Goal: Information Seeking & Learning: Learn about a topic

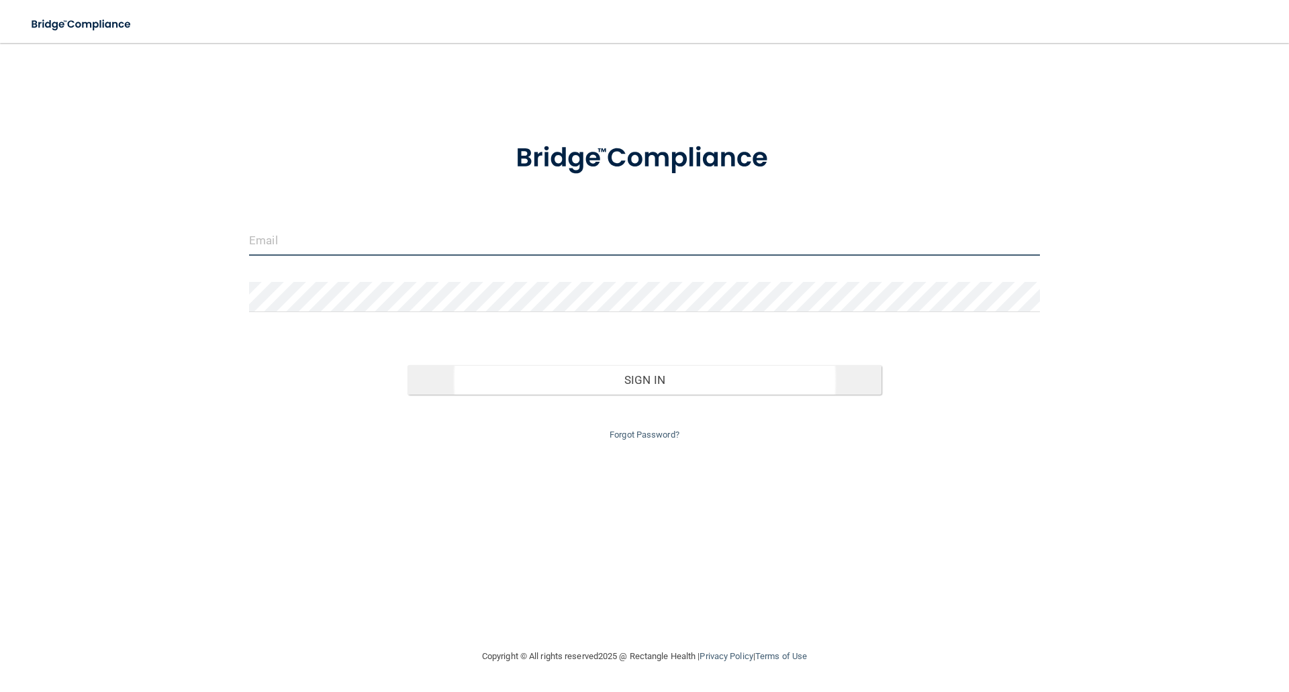
type input "[EMAIL_ADDRESS][DOMAIN_NAME]"
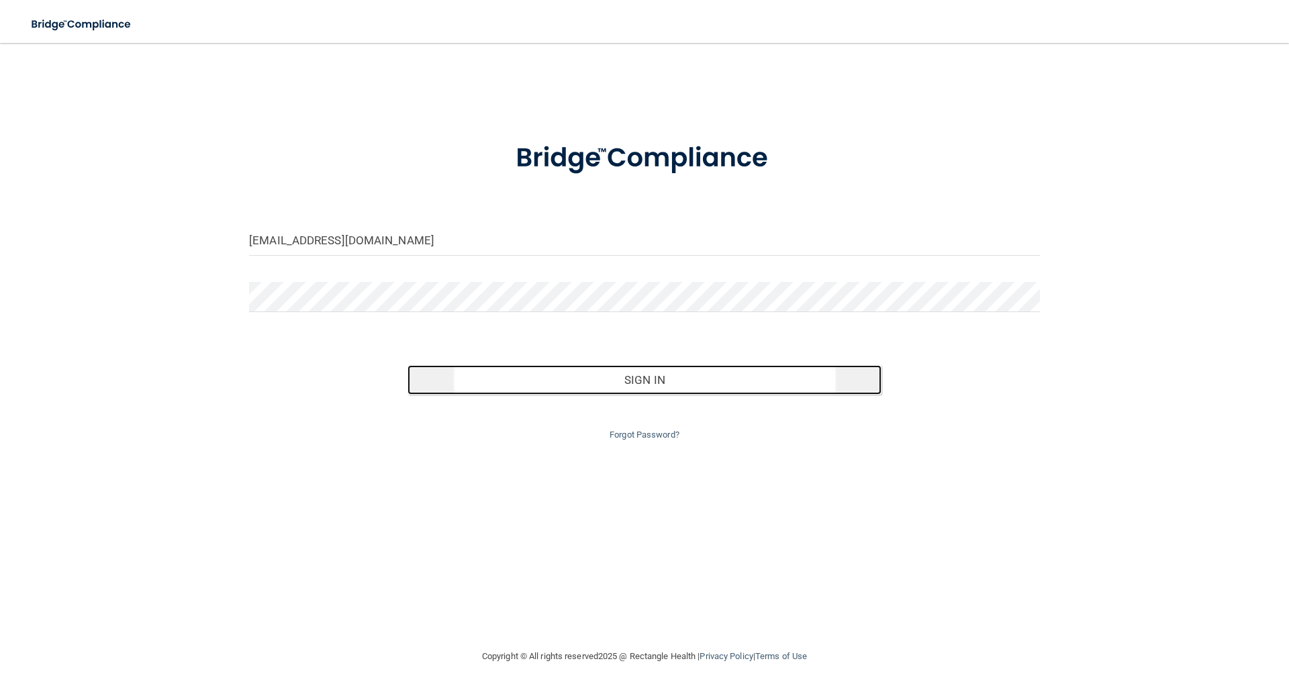
drag, startPoint x: 636, startPoint y: 377, endPoint x: 670, endPoint y: 170, distance: 209.4
click at [636, 377] on button "Sign In" at bounding box center [644, 380] width 475 height 30
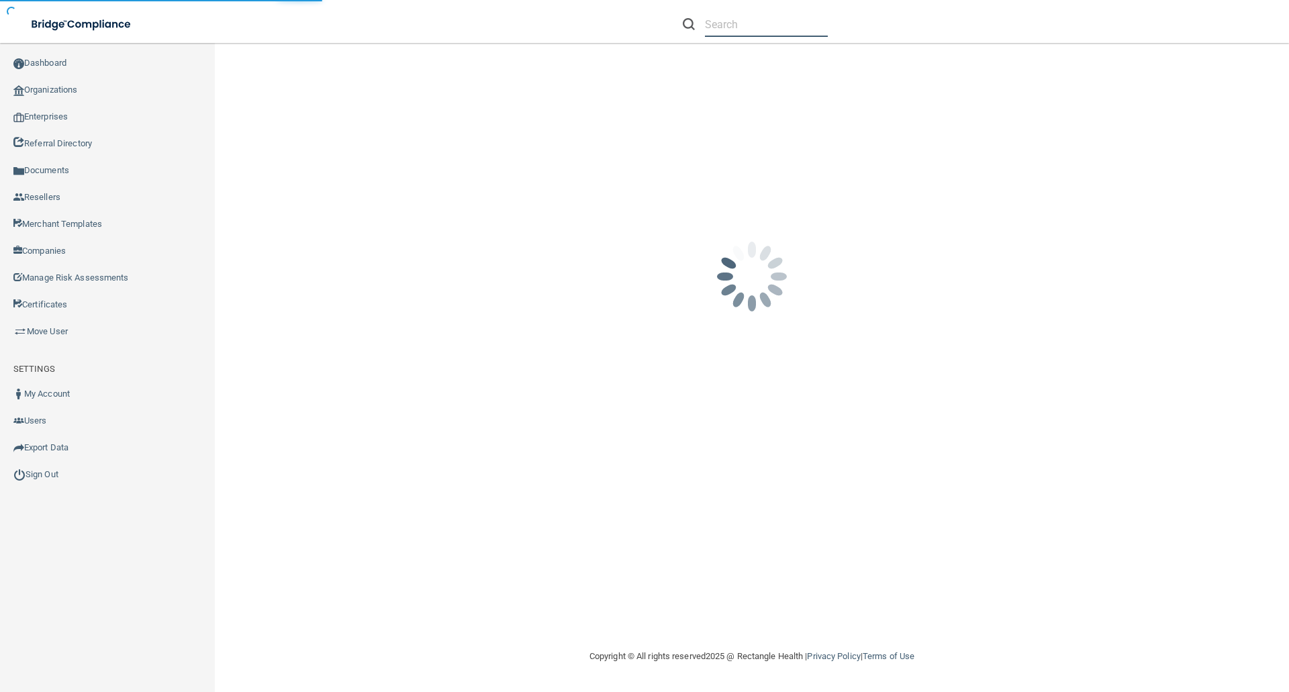
click at [709, 30] on input "text" at bounding box center [766, 24] width 123 height 25
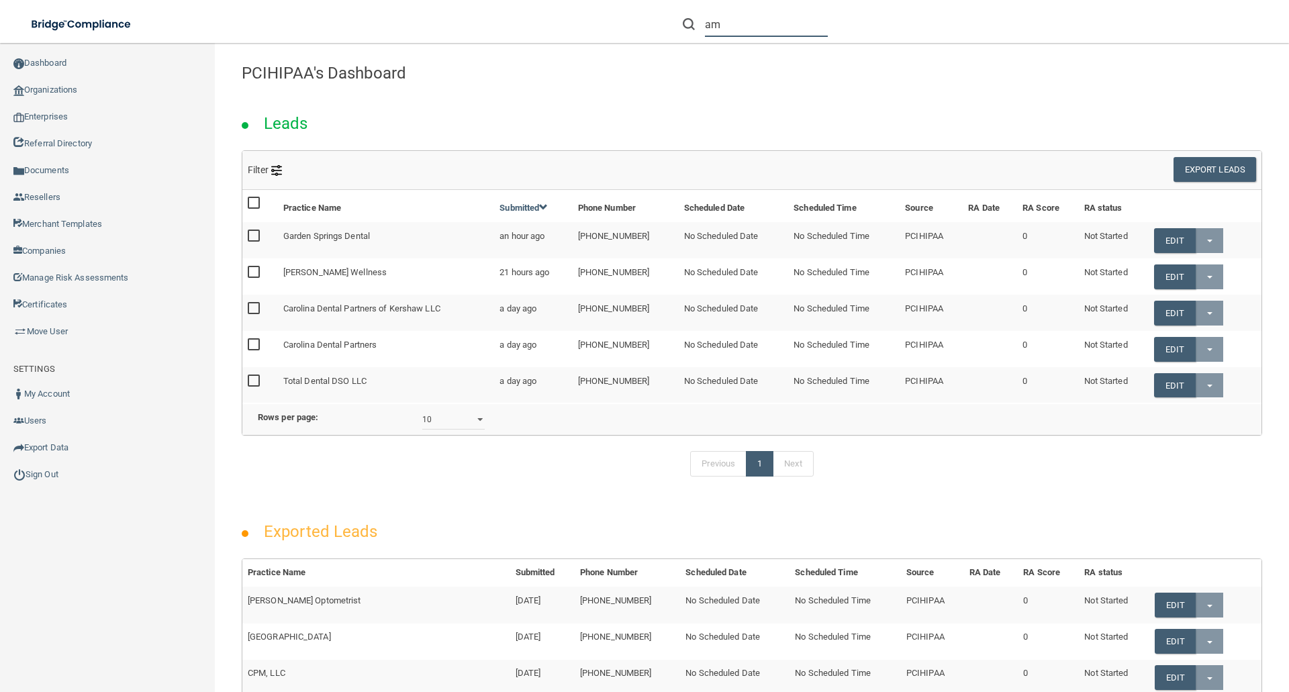
type input "a"
drag, startPoint x: 706, startPoint y: 31, endPoint x: 713, endPoint y: 31, distance: 7.4
click at [706, 31] on input "text" at bounding box center [766, 24] width 123 height 25
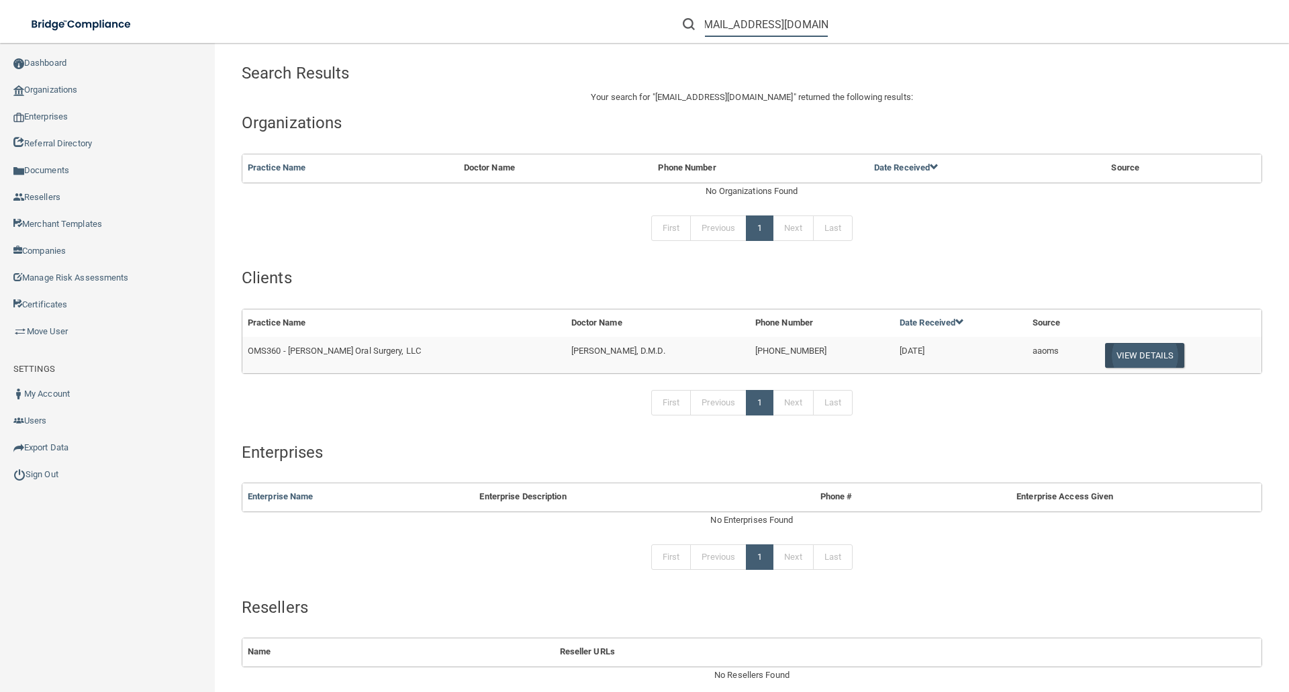
type input "[EMAIL_ADDRESS][DOMAIN_NAME]"
click at [1148, 354] on button "View Details" at bounding box center [1144, 355] width 79 height 25
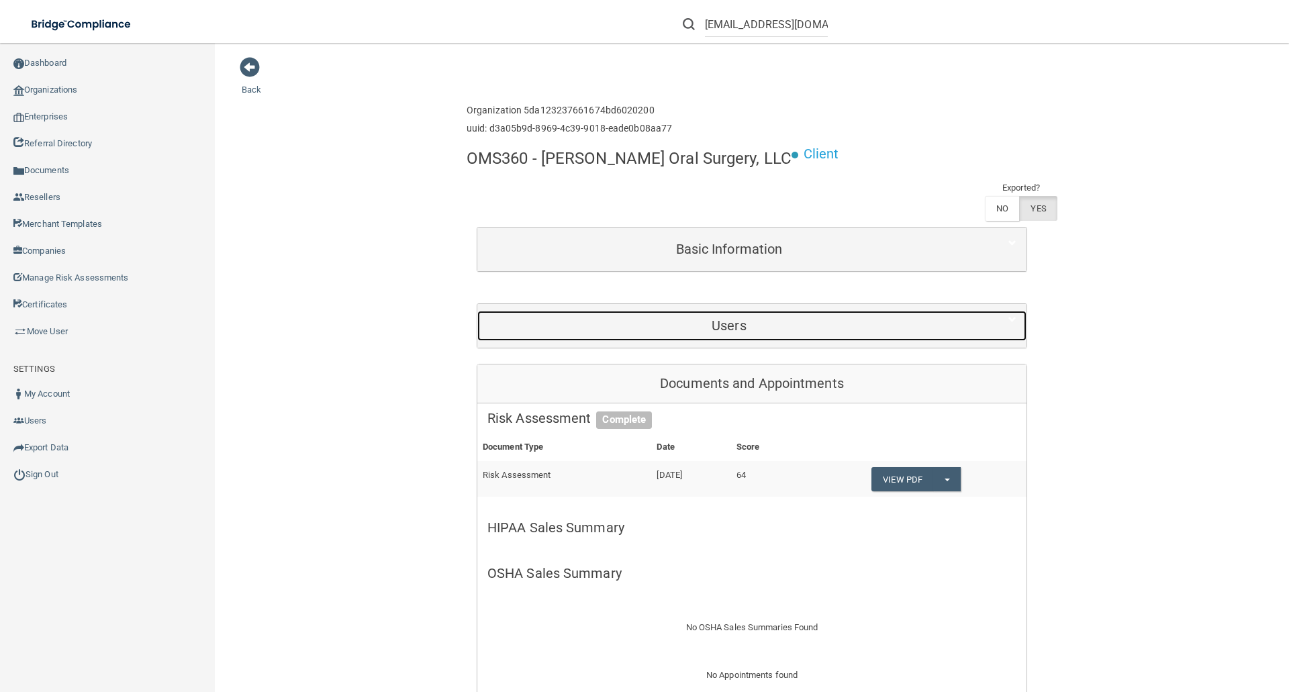
click at [759, 326] on h5 "Users" at bounding box center [728, 325] width 483 height 15
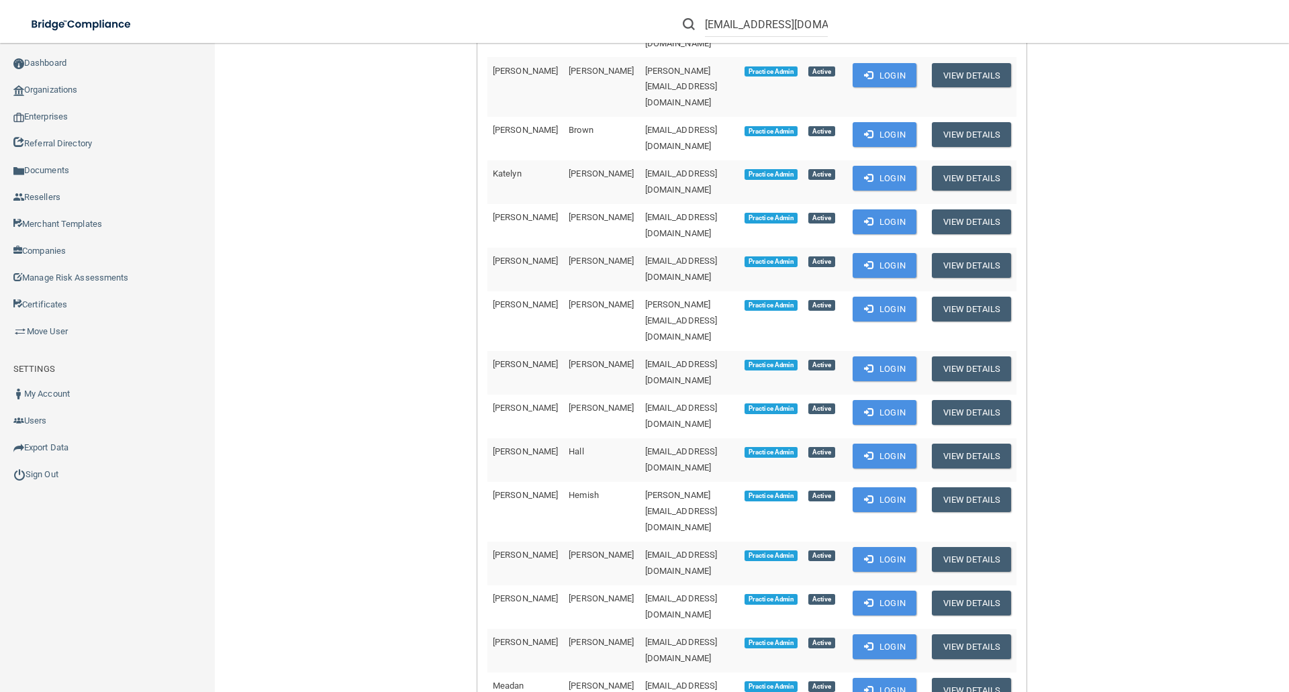
scroll to position [403, 0]
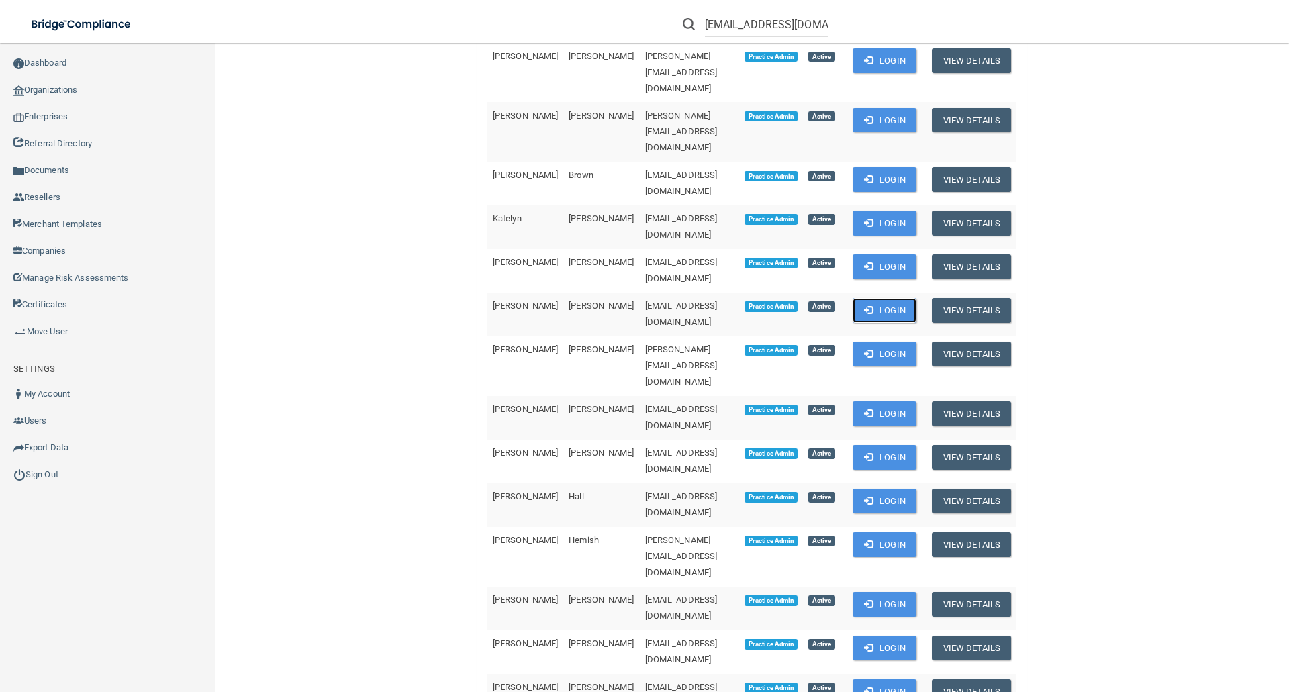
click at [909, 298] on button "Login" at bounding box center [884, 310] width 64 height 25
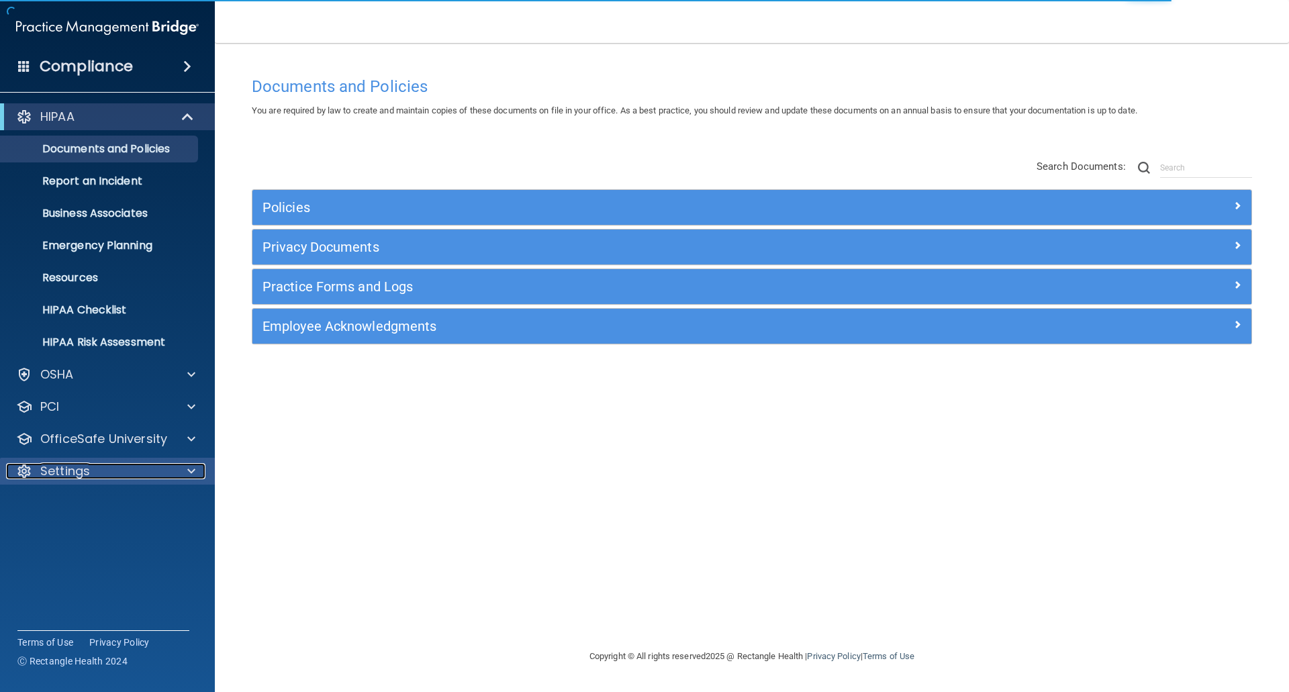
click at [59, 473] on p "Settings" at bounding box center [65, 471] width 50 height 16
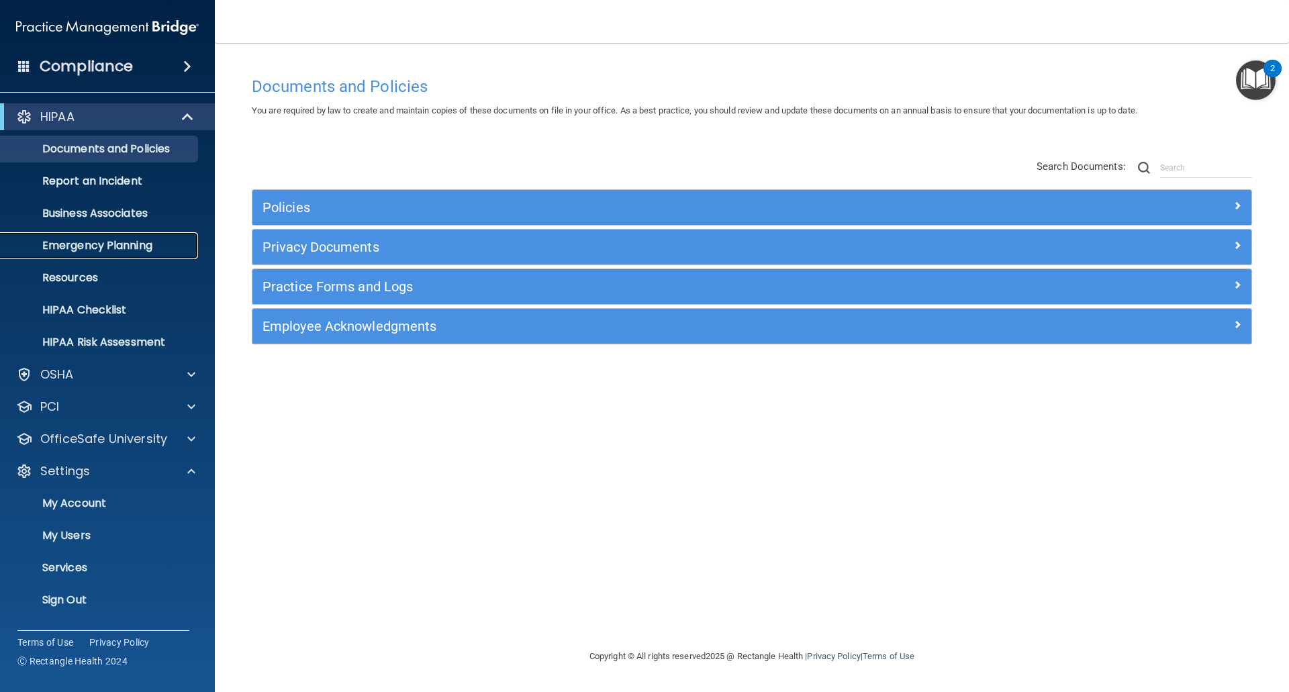
click at [119, 240] on p "Emergency Planning" at bounding box center [100, 245] width 183 height 13
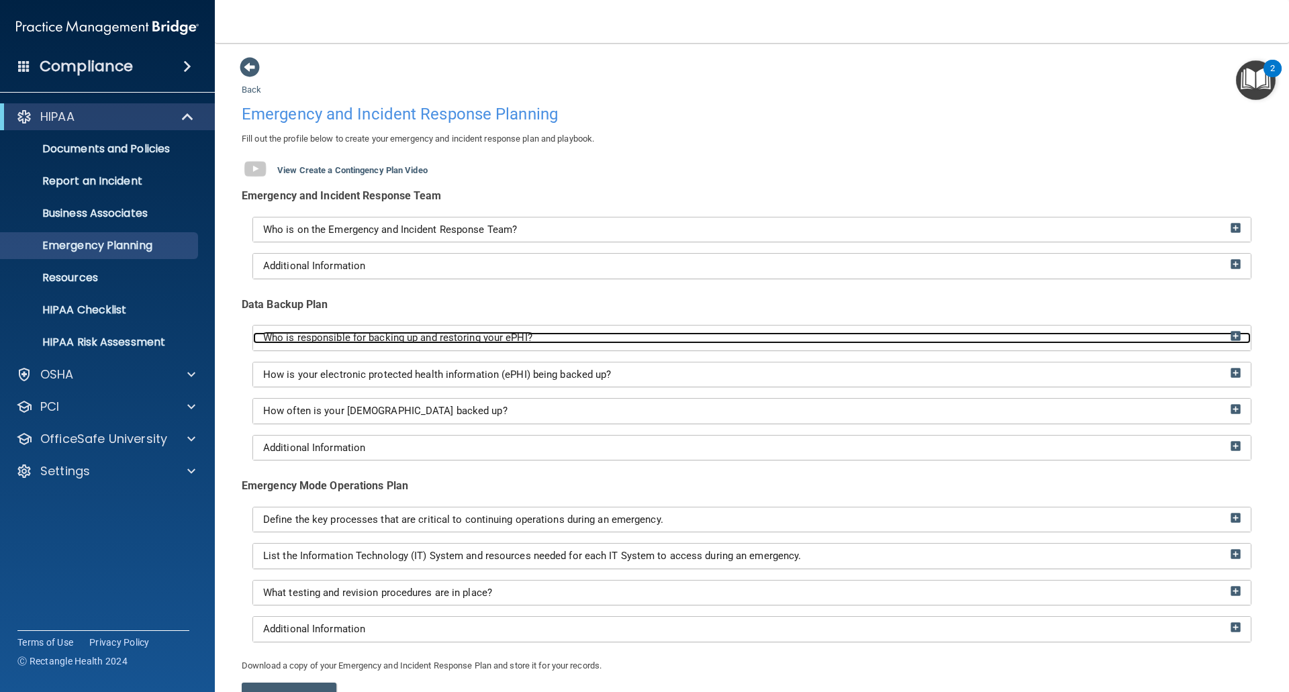
click at [1230, 334] on img at bounding box center [1235, 336] width 10 height 10
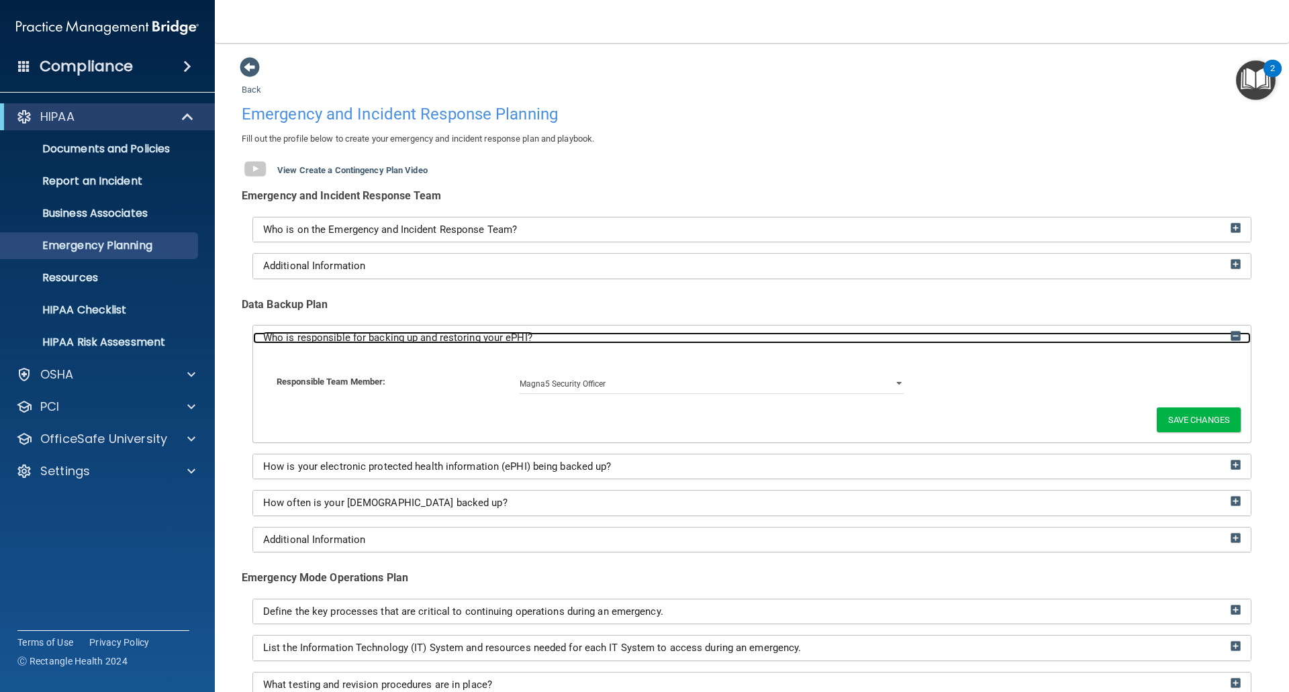
click at [1230, 334] on img at bounding box center [1235, 336] width 10 height 10
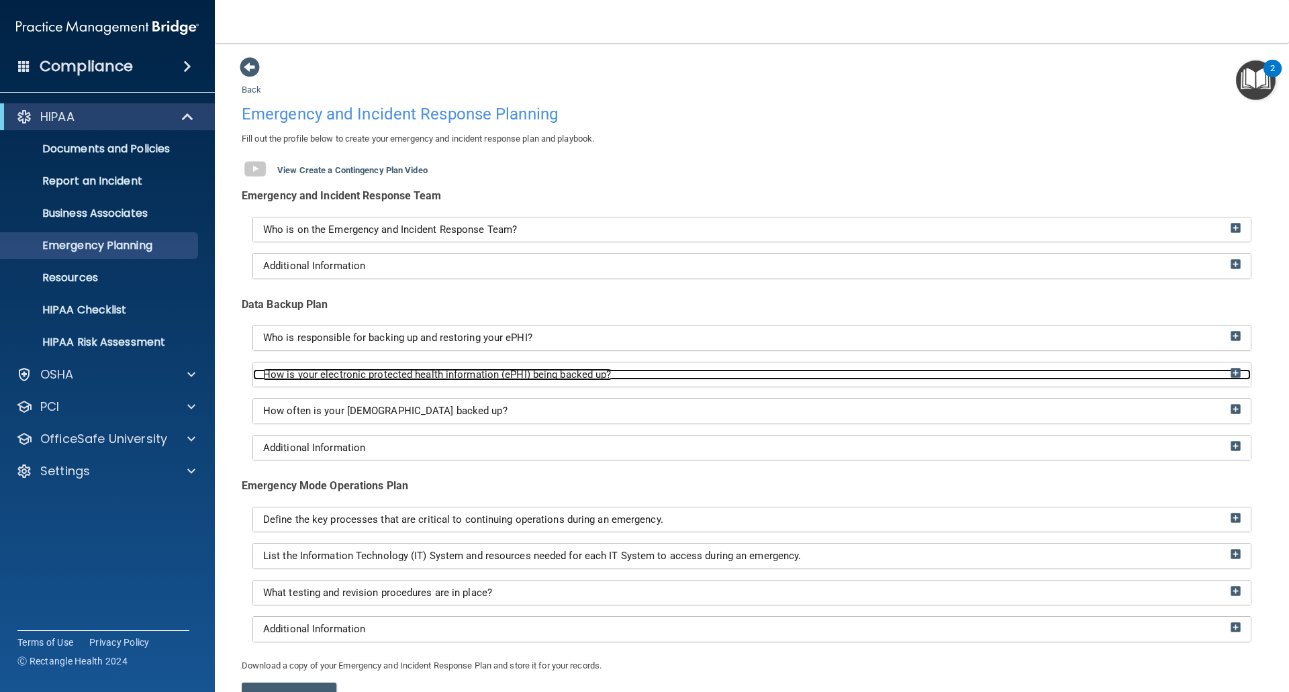
click at [1233, 371] on div "How is your electronic protected health information (ePHI) being backed up?" at bounding box center [751, 374] width 997 height 11
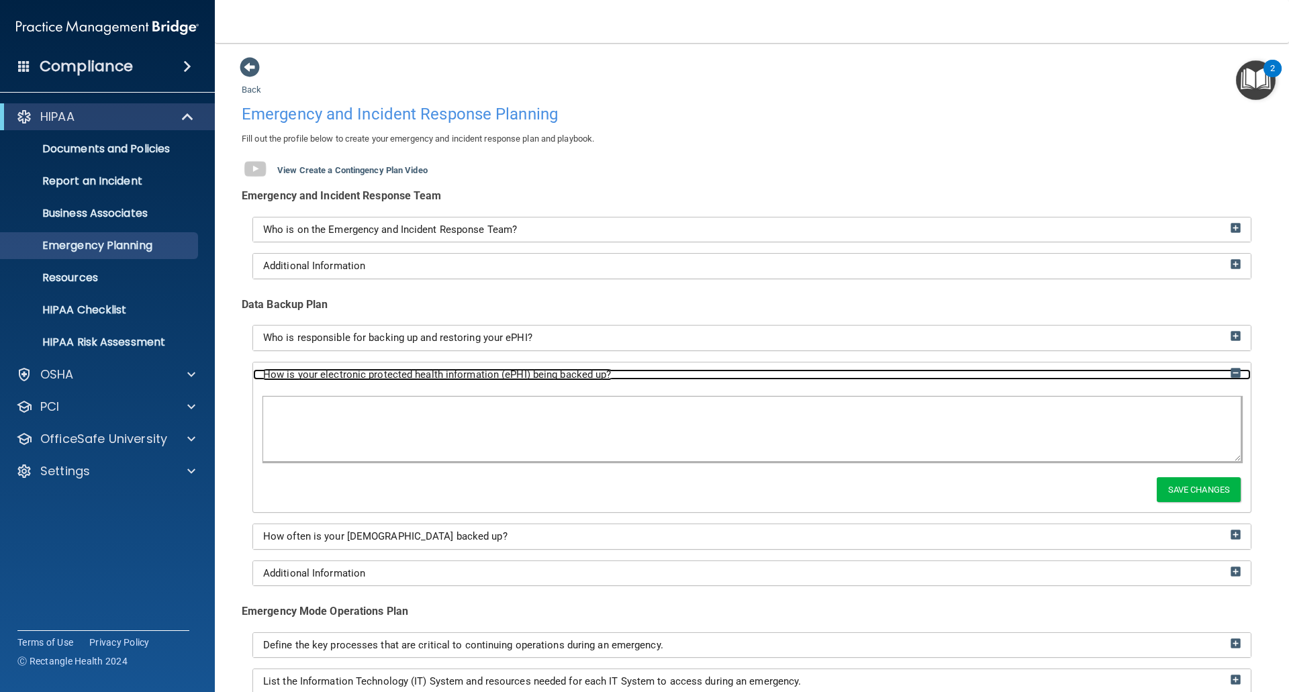
click at [1233, 371] on div "How is your electronic protected health information (ePHI) being backed up?" at bounding box center [751, 374] width 997 height 11
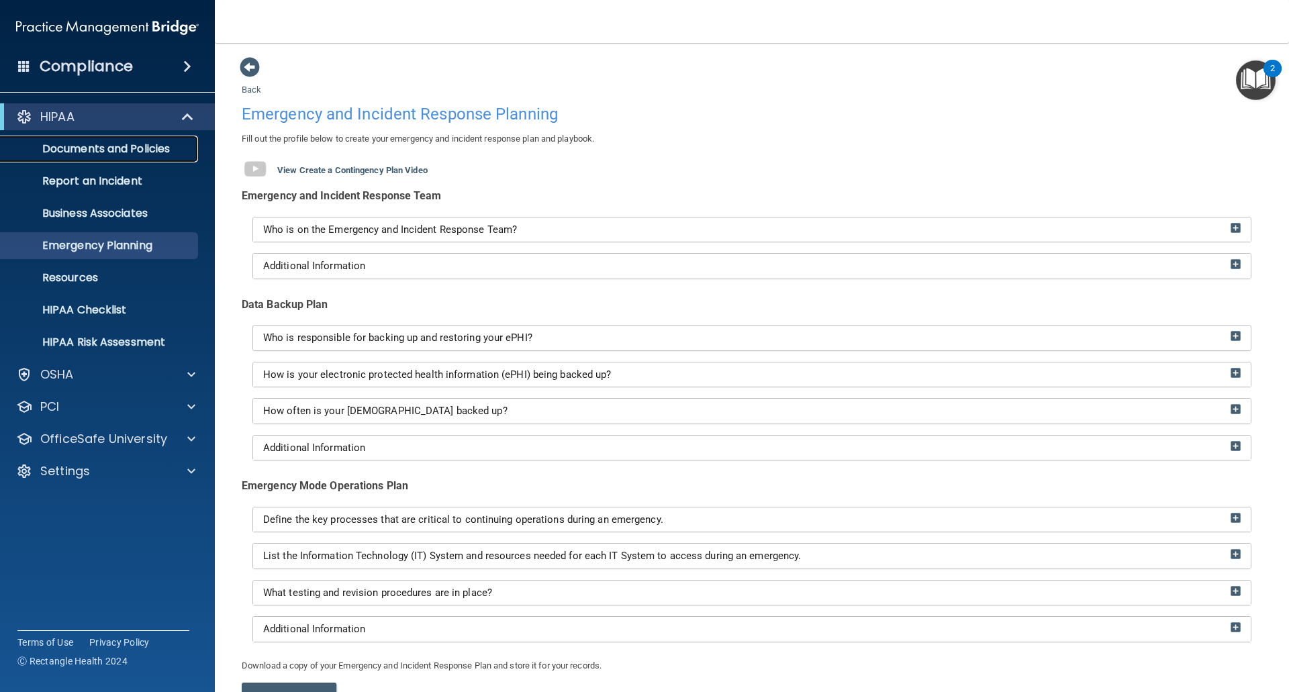
click at [112, 149] on p "Documents and Policies" at bounding box center [100, 148] width 183 height 13
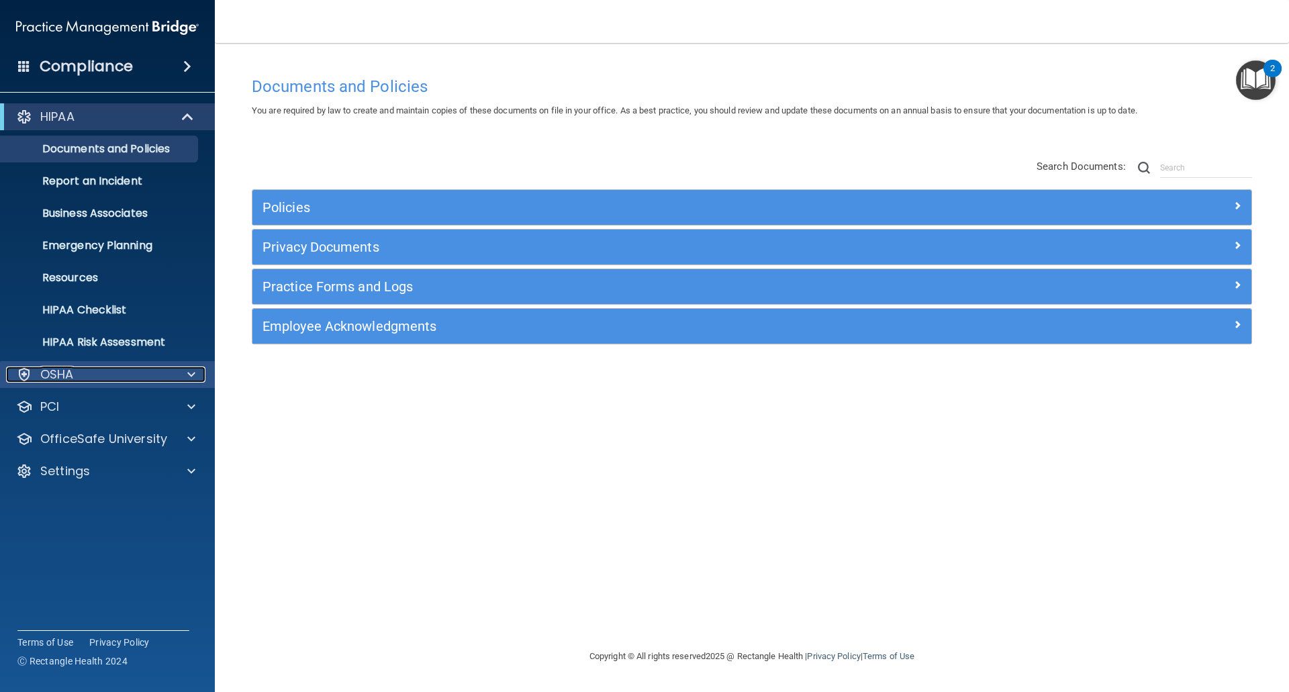
click at [66, 375] on p "OSHA" at bounding box center [57, 374] width 34 height 16
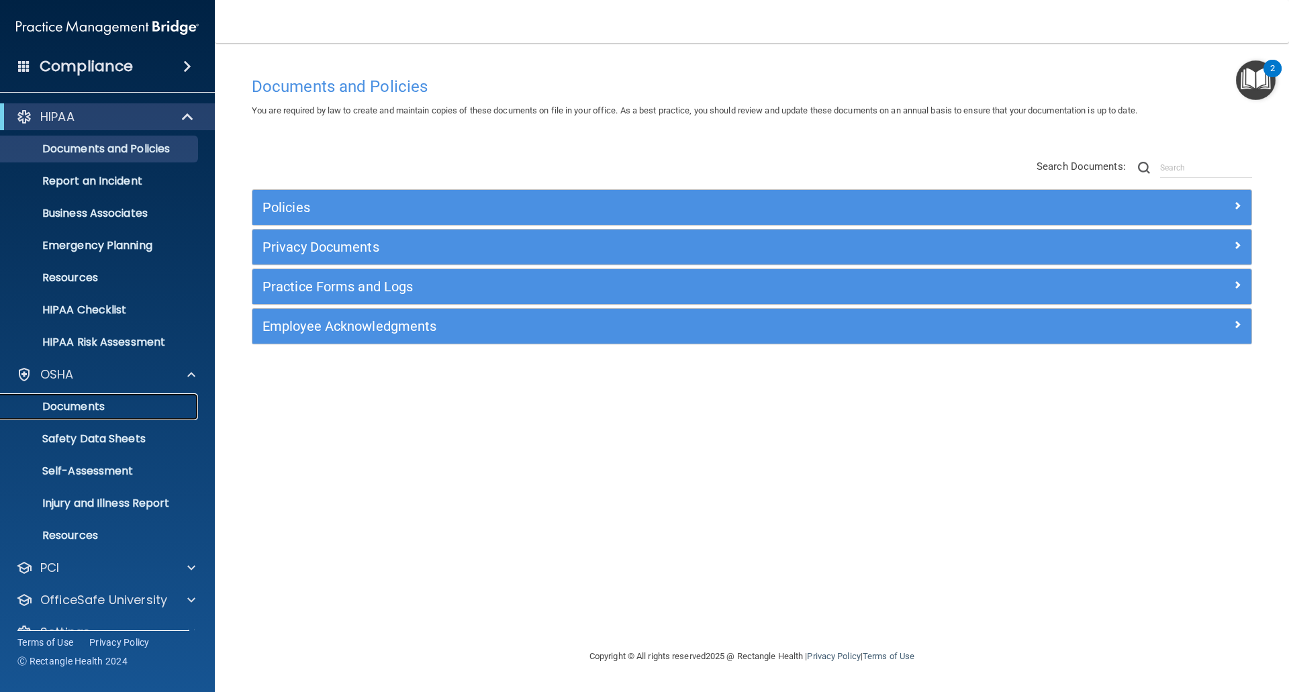
click at [72, 409] on p "Documents" at bounding box center [100, 406] width 183 height 13
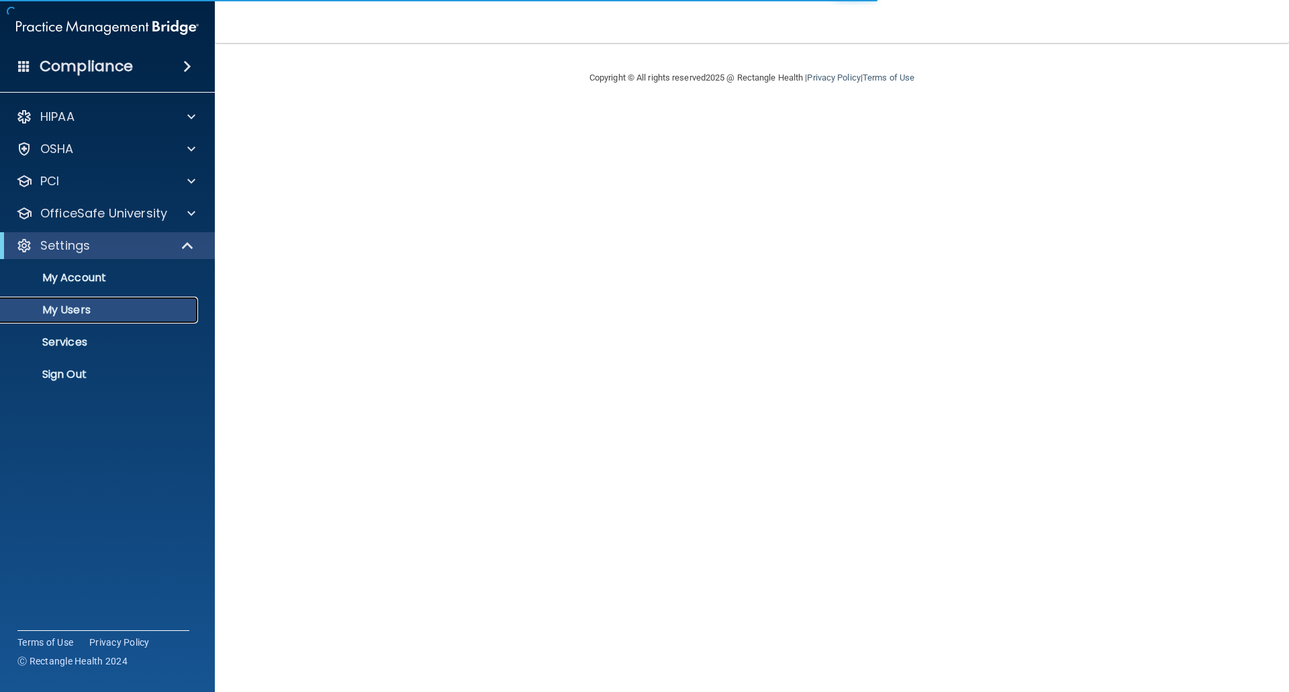
click at [58, 307] on p "My Users" at bounding box center [100, 309] width 183 height 13
select select "20"
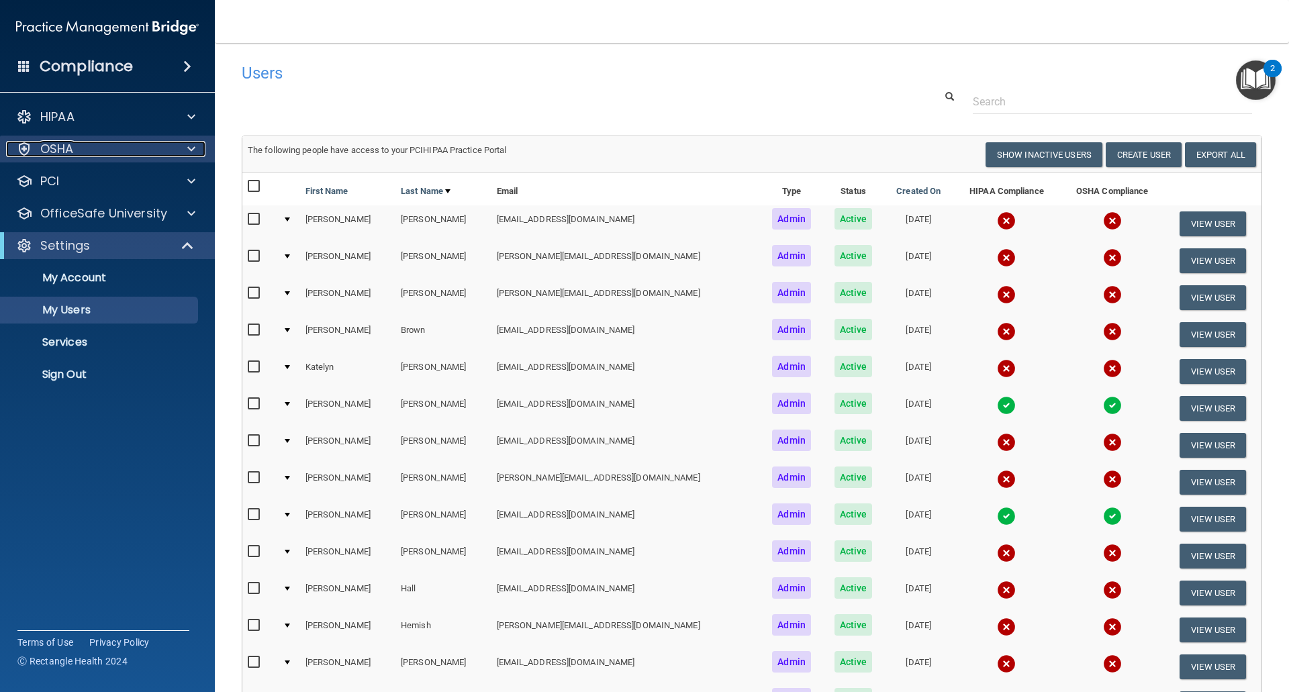
click at [79, 151] on div "OSHA" at bounding box center [89, 149] width 166 height 16
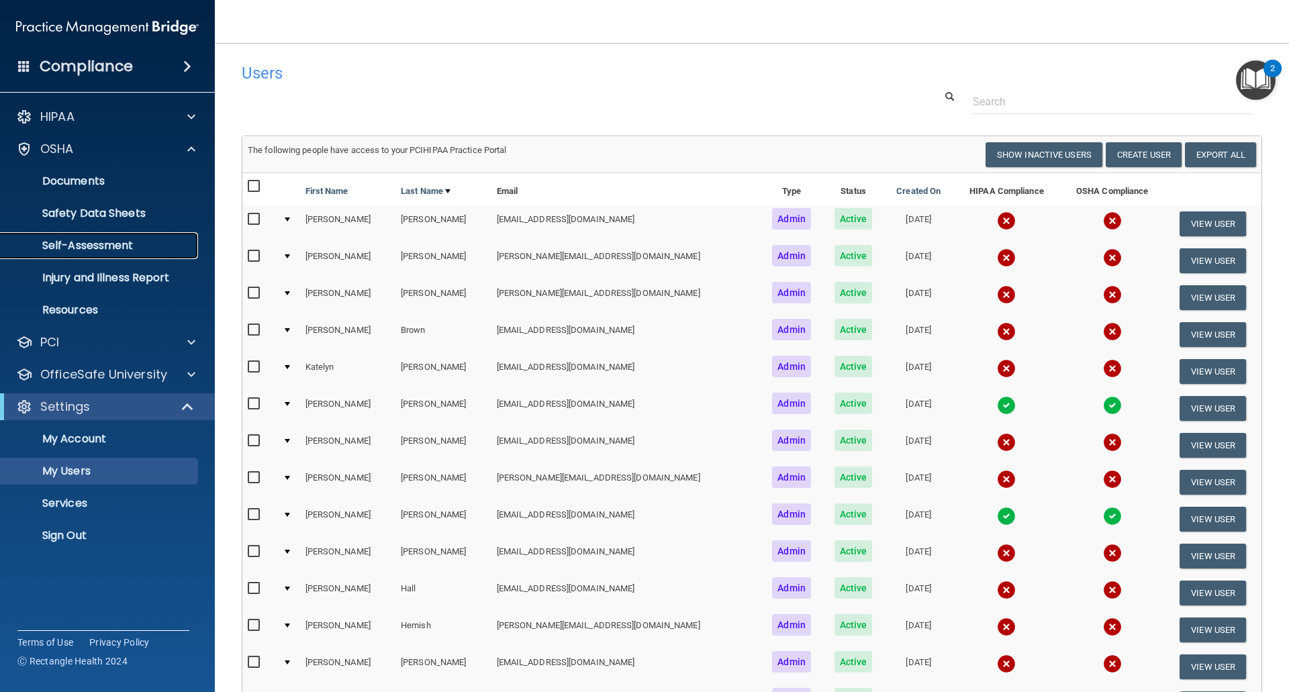
click at [72, 243] on p "Self-Assessment" at bounding box center [100, 245] width 183 height 13
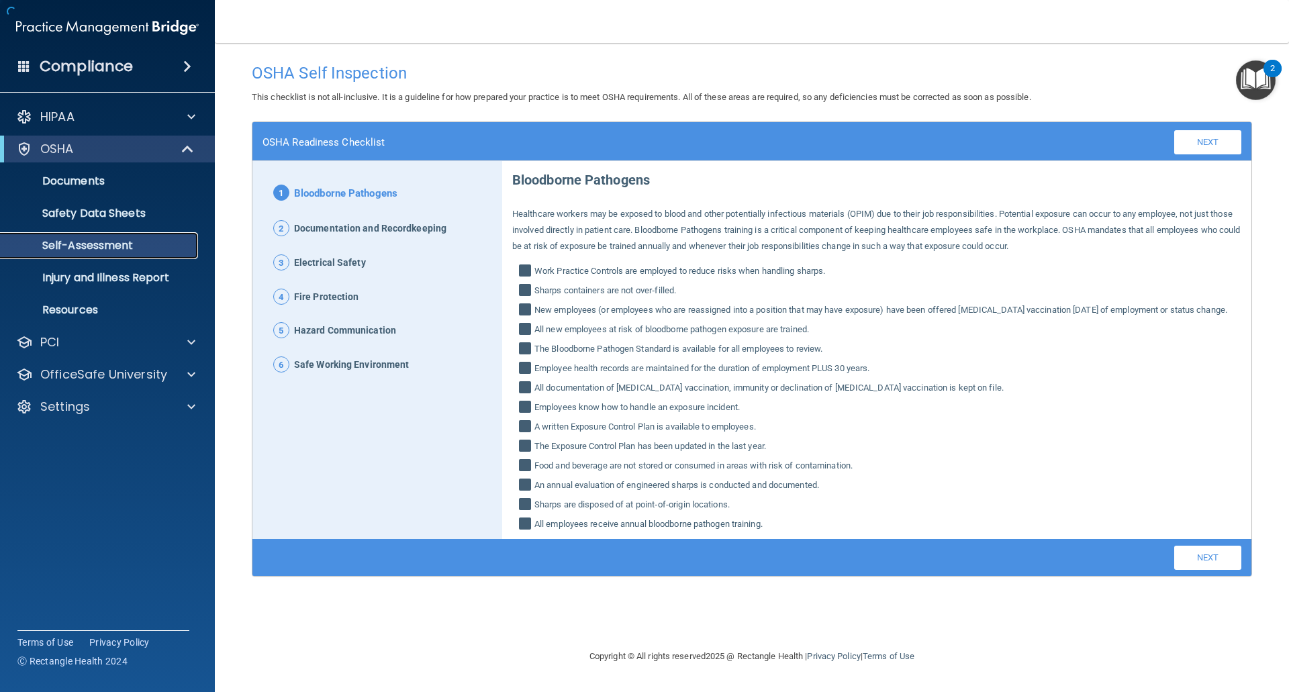
click at [103, 244] on p "Self-Assessment" at bounding box center [100, 245] width 183 height 13
click at [74, 123] on p "HIPAA" at bounding box center [57, 117] width 34 height 16
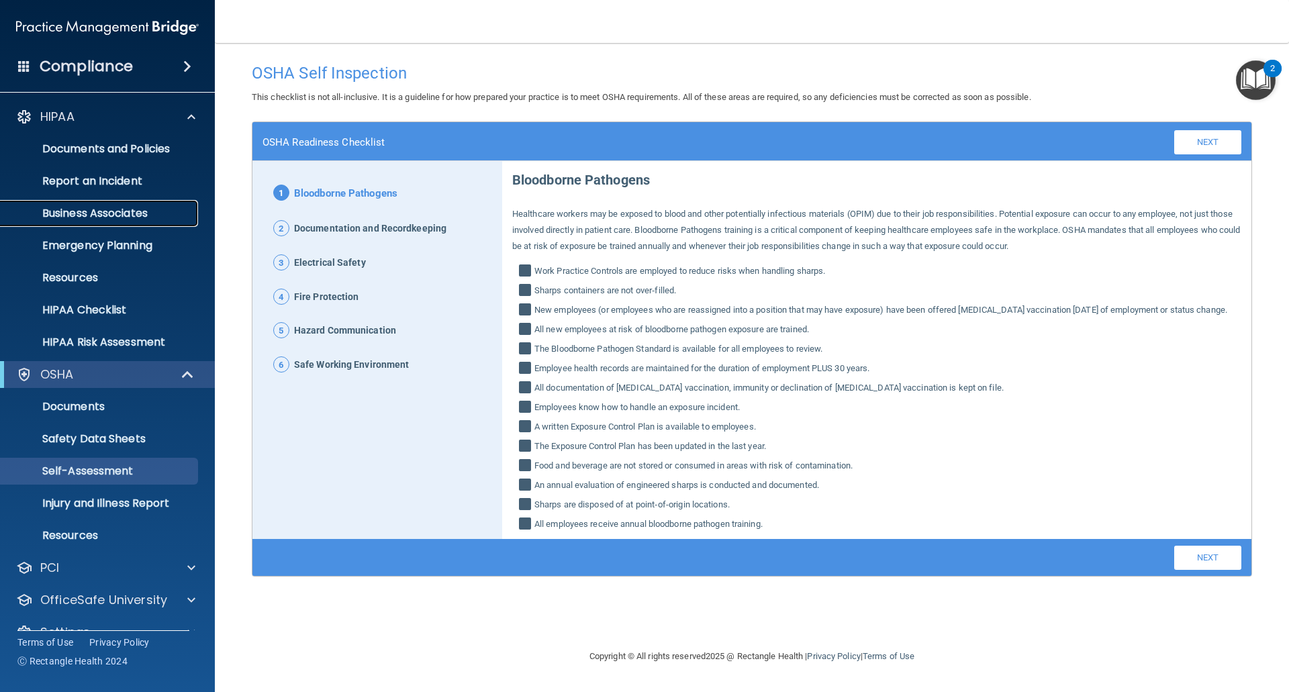
click at [91, 207] on p "Business Associates" at bounding box center [100, 213] width 183 height 13
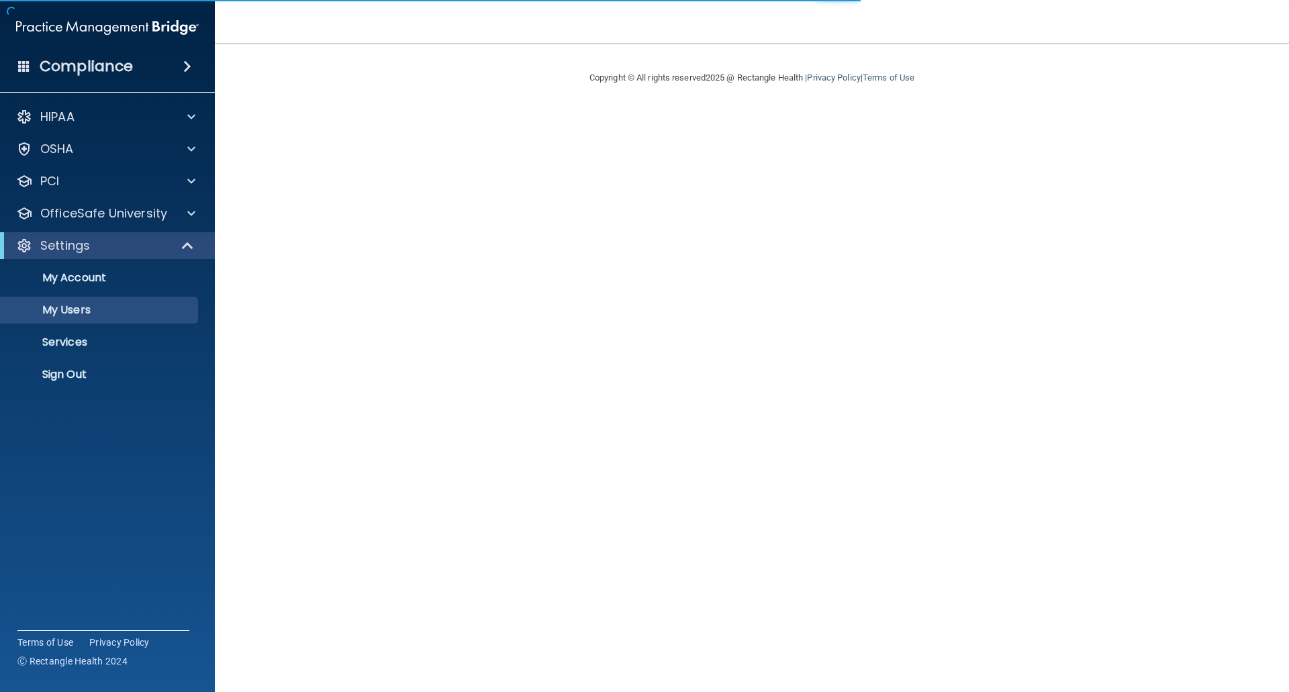
select select "20"
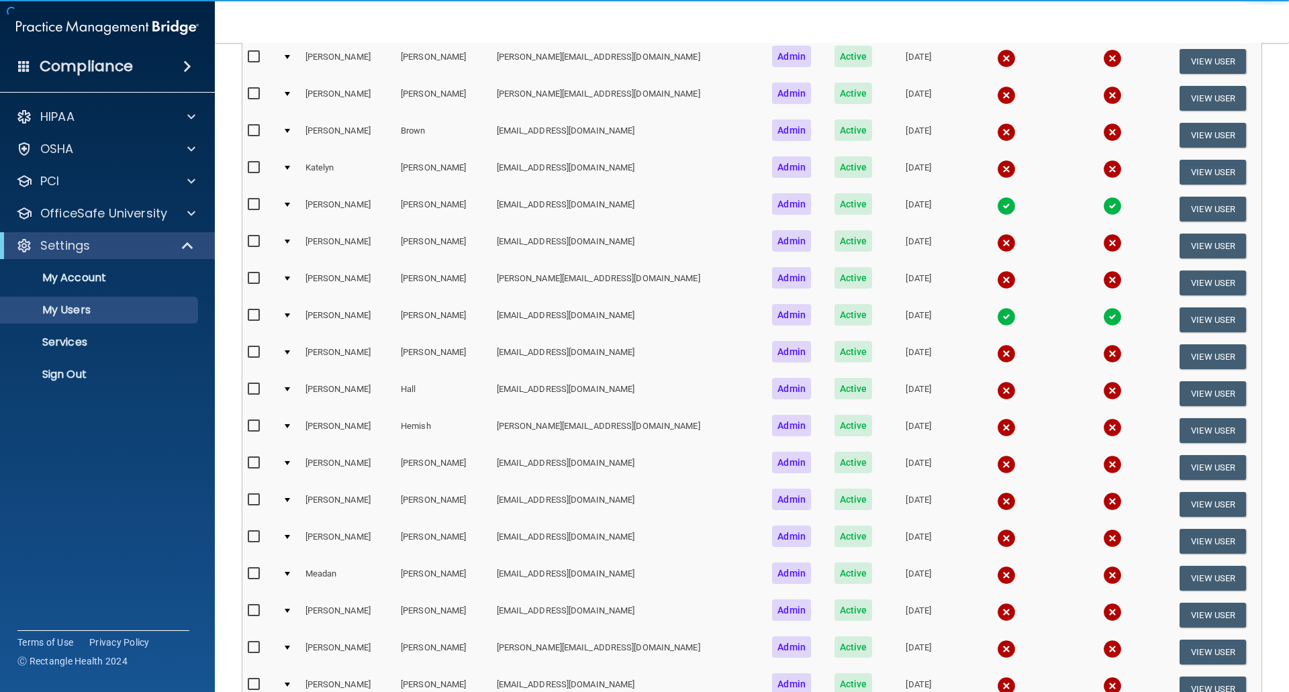
scroll to position [268, 0]
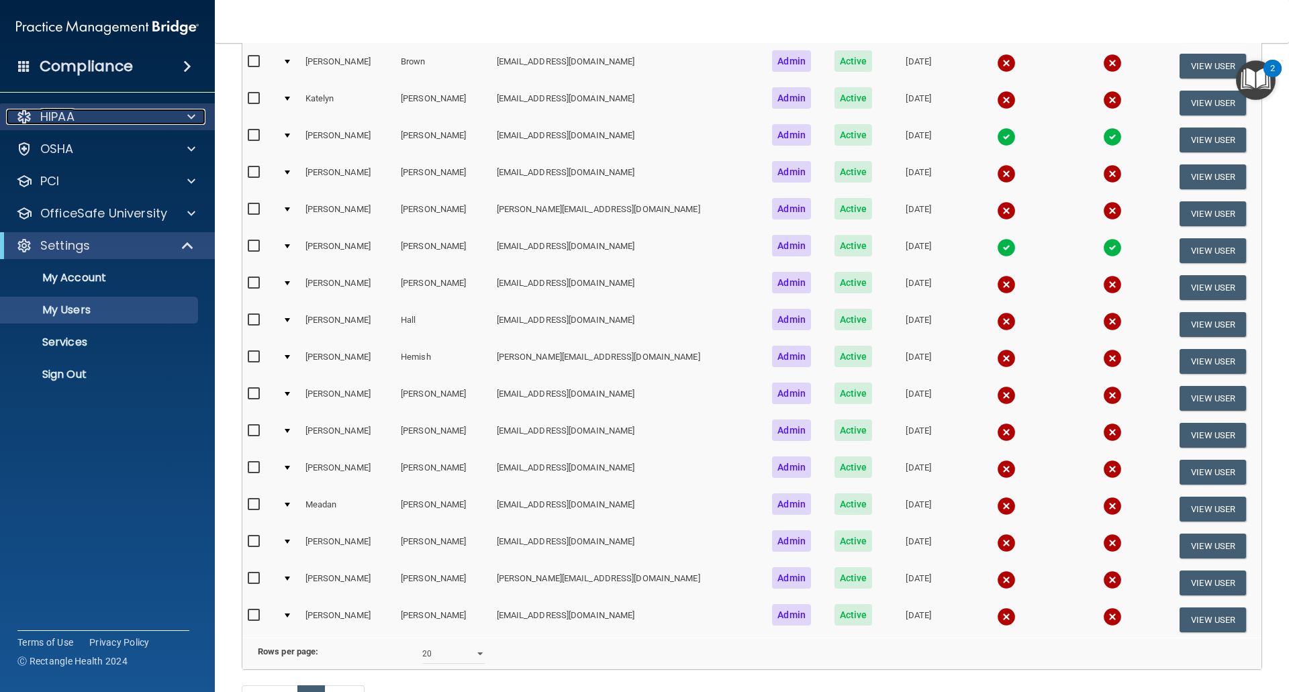
click at [110, 121] on div "HIPAA" at bounding box center [89, 117] width 166 height 16
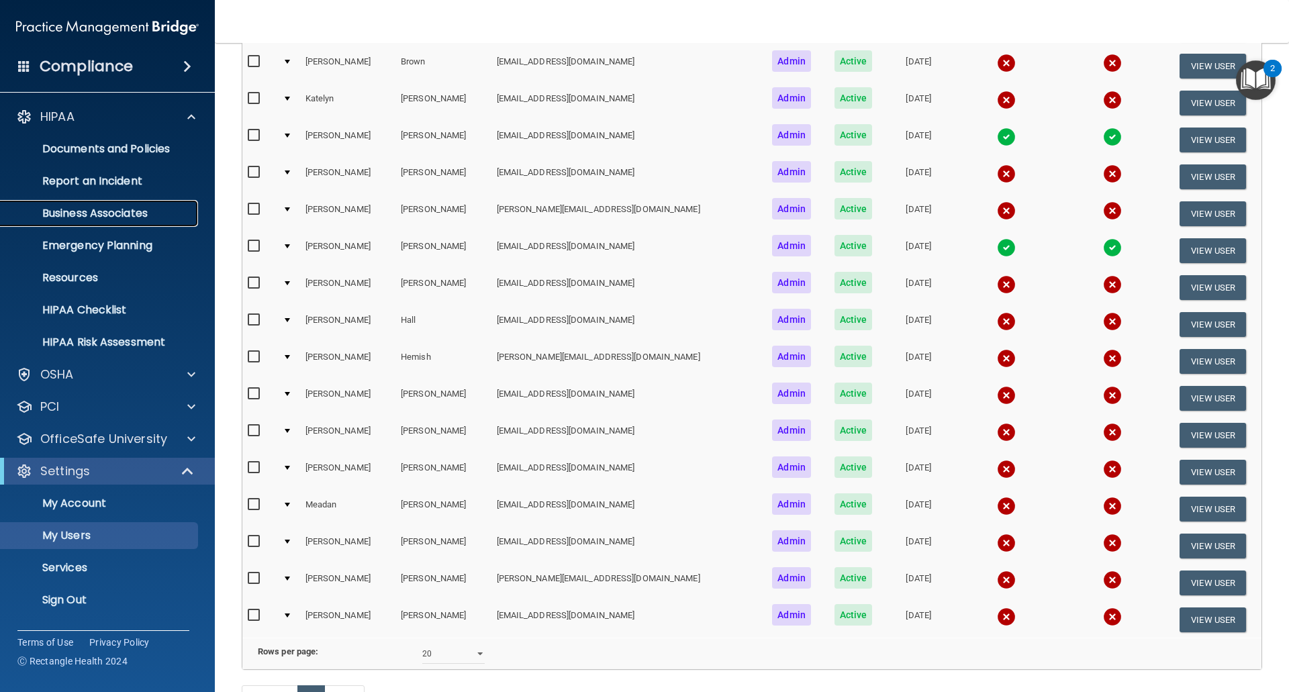
drag, startPoint x: 92, startPoint y: 211, endPoint x: 167, endPoint y: 226, distance: 76.6
click at [92, 210] on p "Business Associates" at bounding box center [100, 213] width 183 height 13
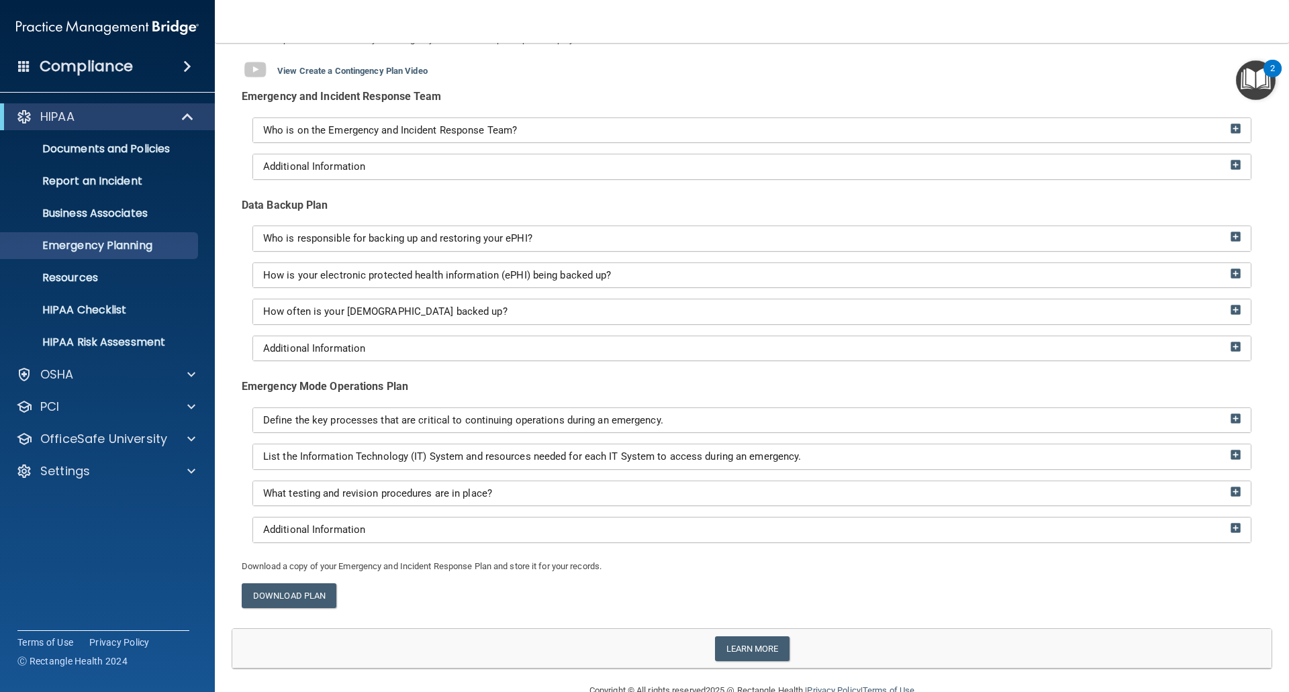
scroll to position [130, 0]
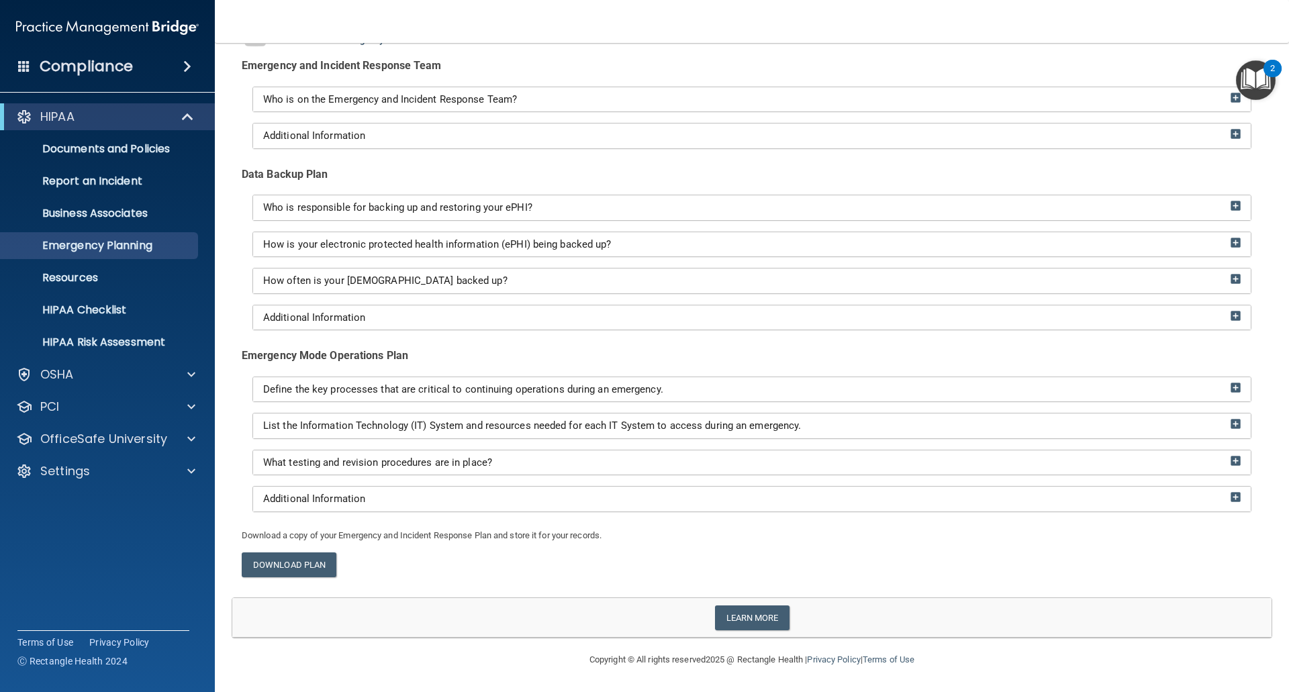
click at [1081, 200] on div "Who is responsible for backing up and restoring your ePHI?" at bounding box center [751, 207] width 997 height 25
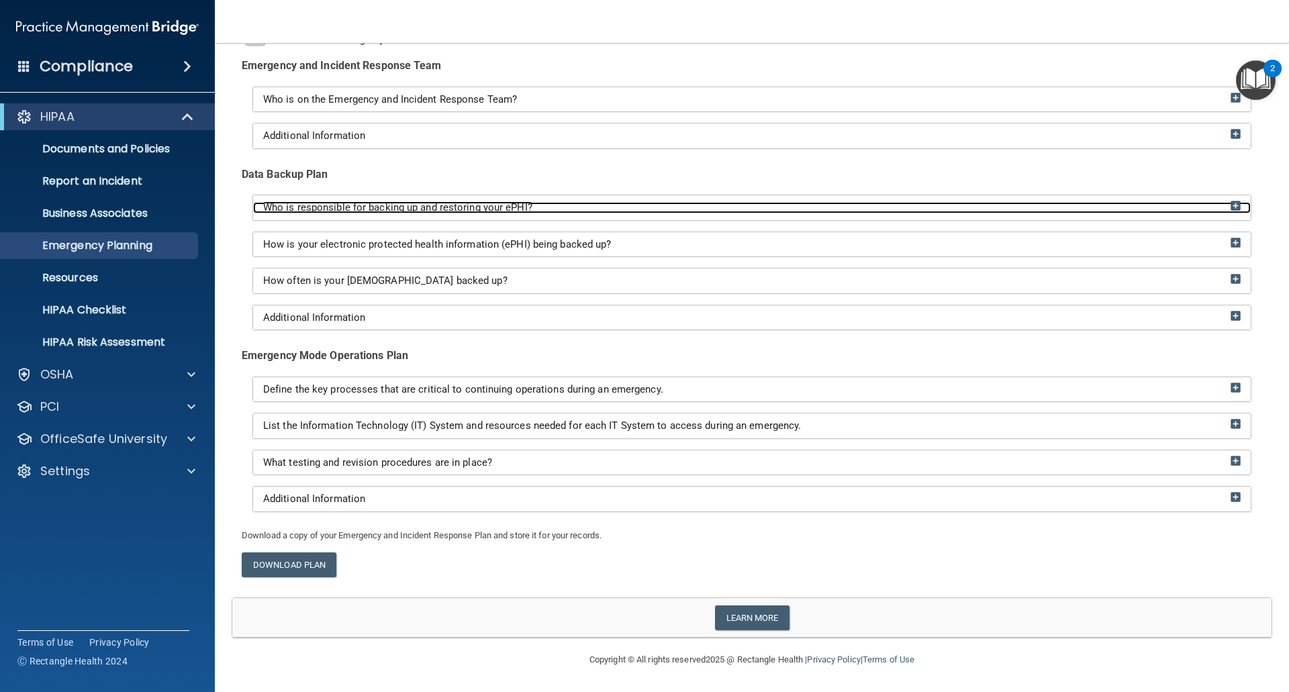
click at [1230, 205] on img at bounding box center [1235, 206] width 10 height 10
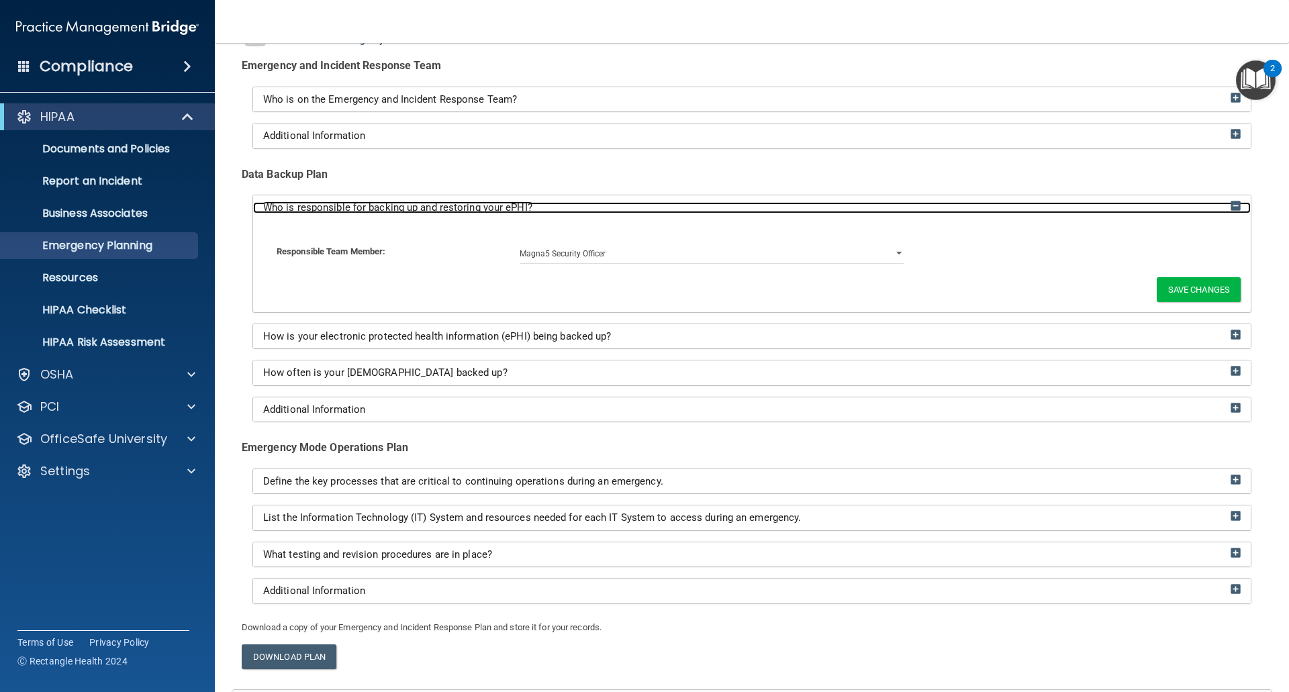
click at [1230, 205] on img at bounding box center [1235, 206] width 10 height 10
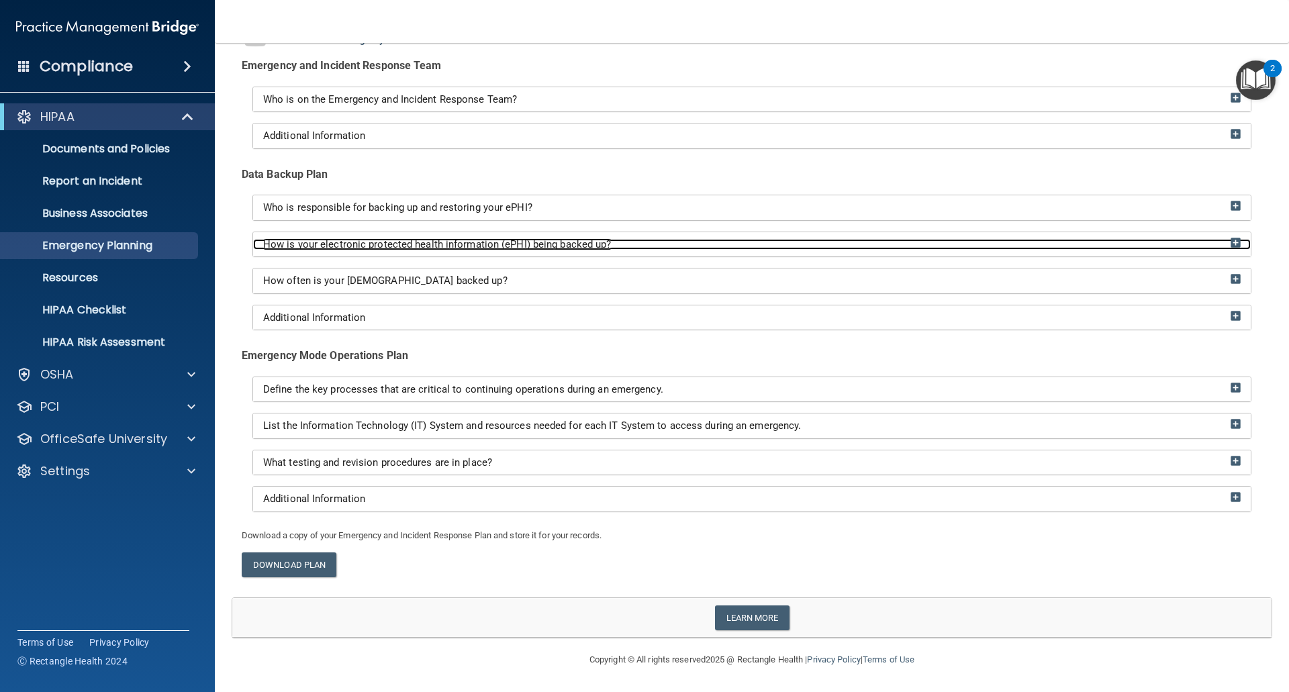
click at [1230, 239] on img at bounding box center [1235, 243] width 10 height 10
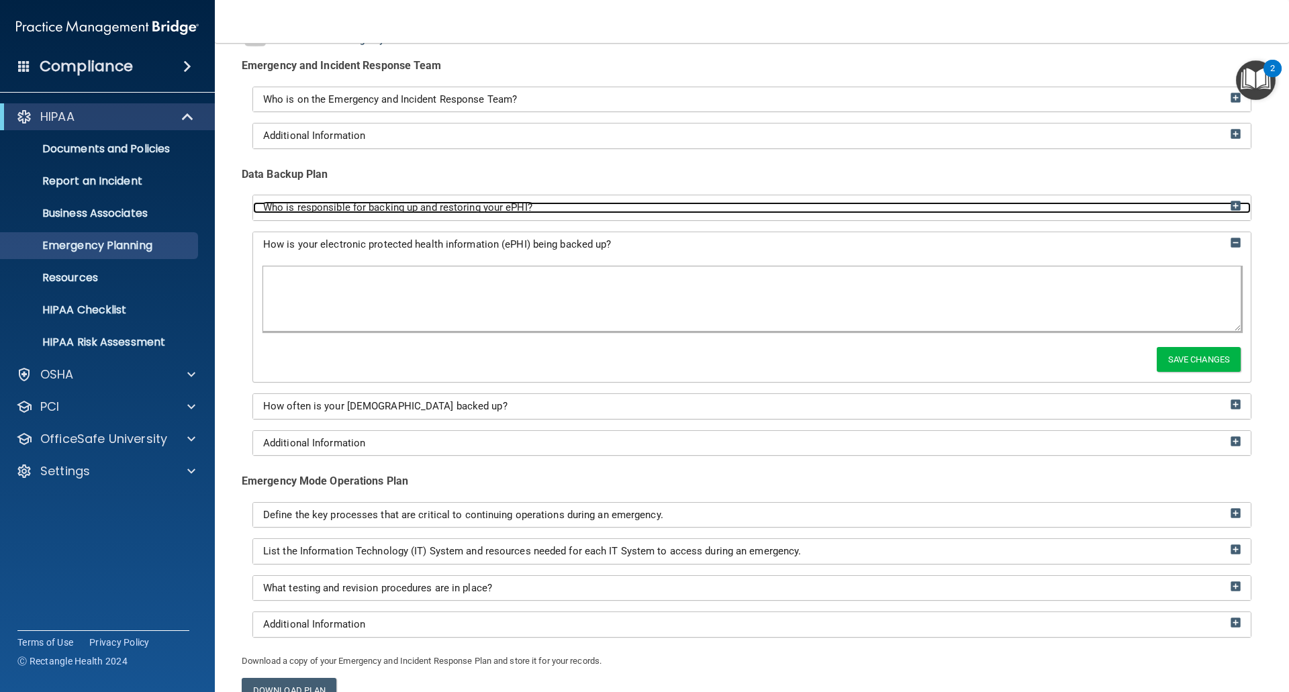
click at [1230, 204] on img at bounding box center [1235, 206] width 10 height 10
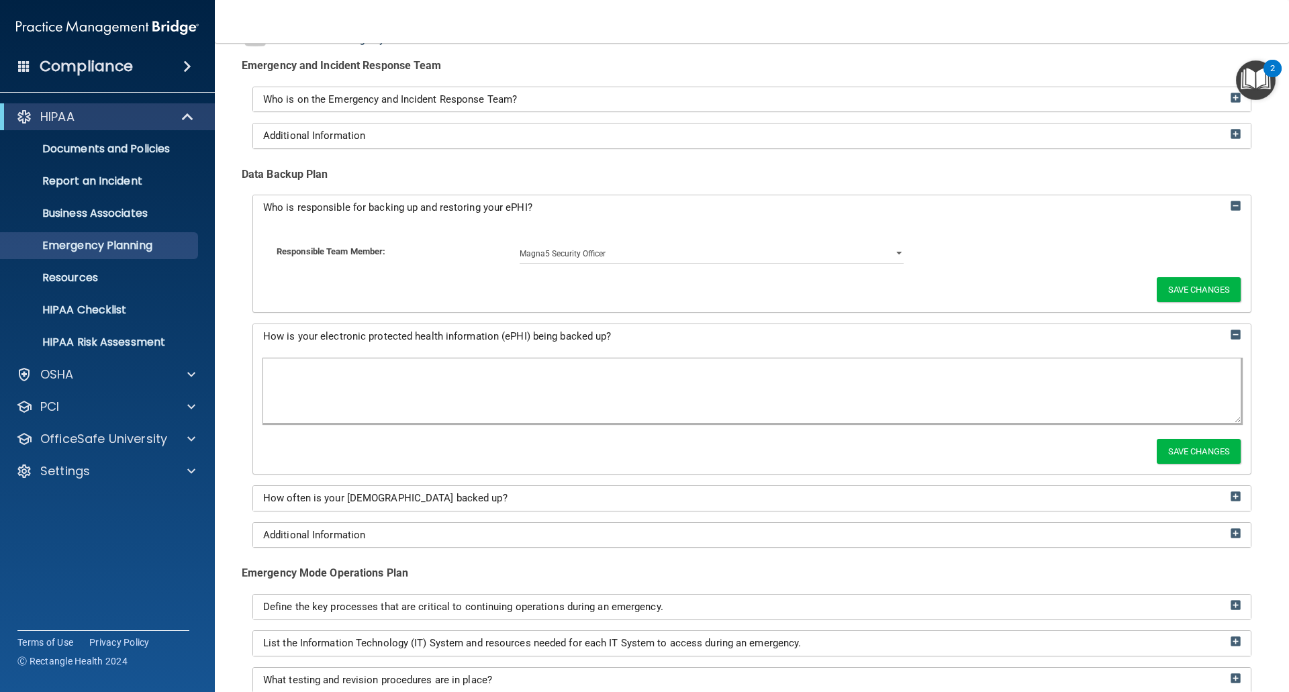
click at [299, 373] on textarea at bounding box center [751, 390] width 977 height 64
click at [74, 472] on p "Settings" at bounding box center [65, 471] width 50 height 16
click at [54, 530] on p "My Users" at bounding box center [100, 535] width 183 height 13
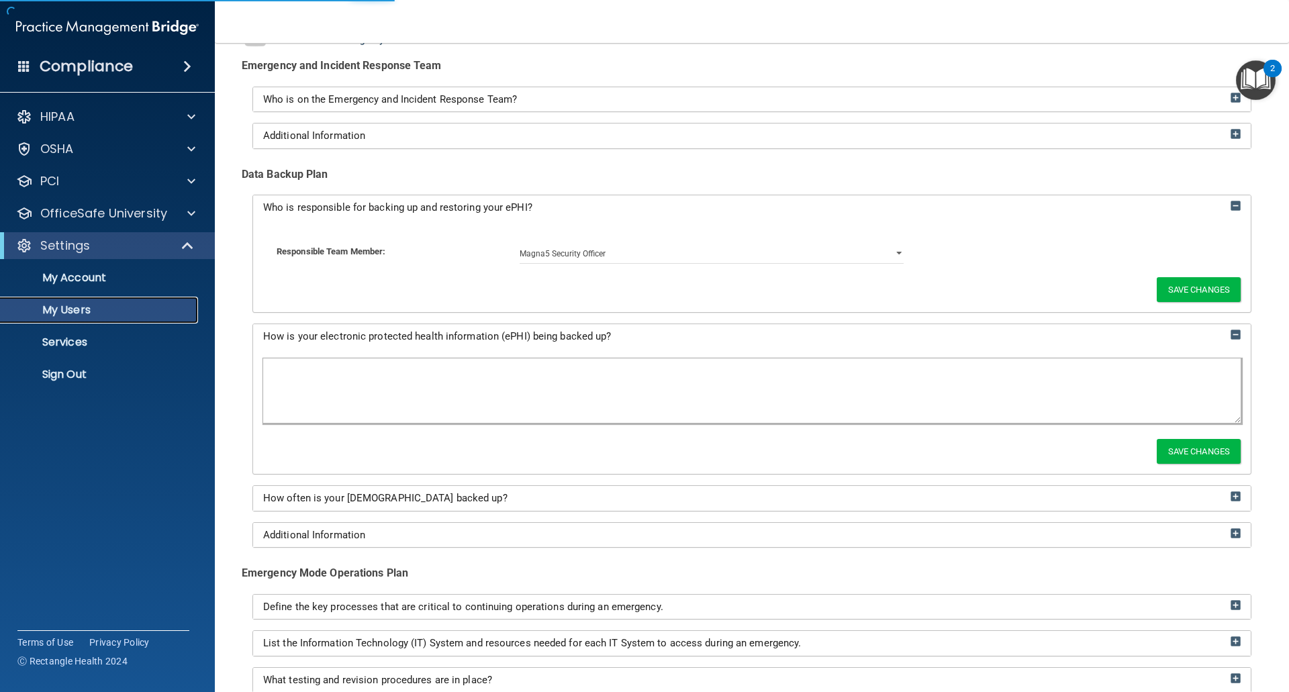
select select "20"
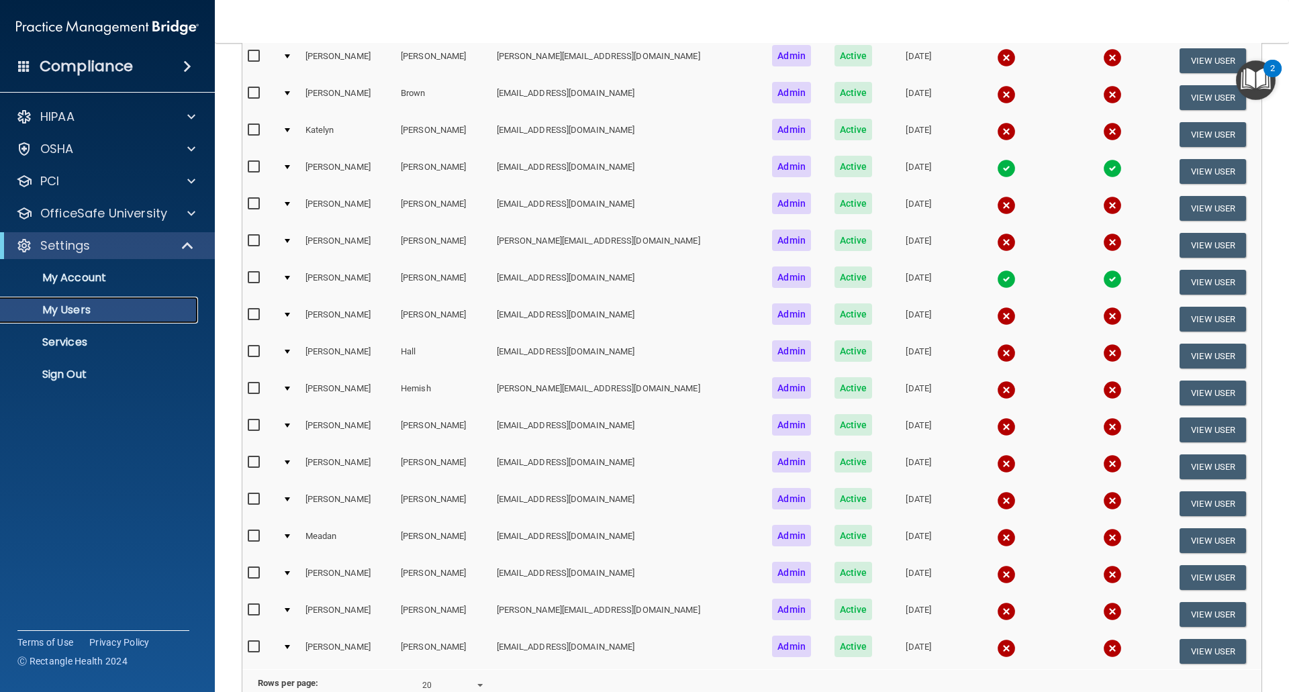
scroll to position [248, 0]
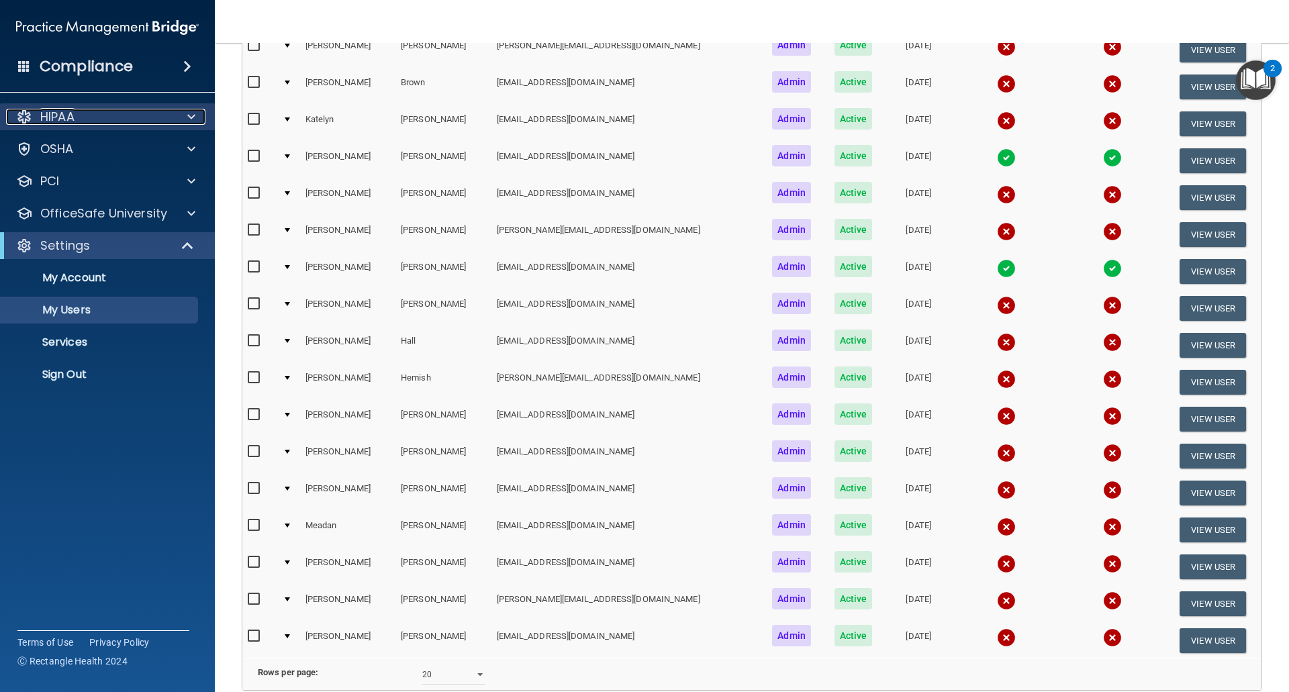
click at [66, 111] on p "HIPAA" at bounding box center [57, 117] width 34 height 16
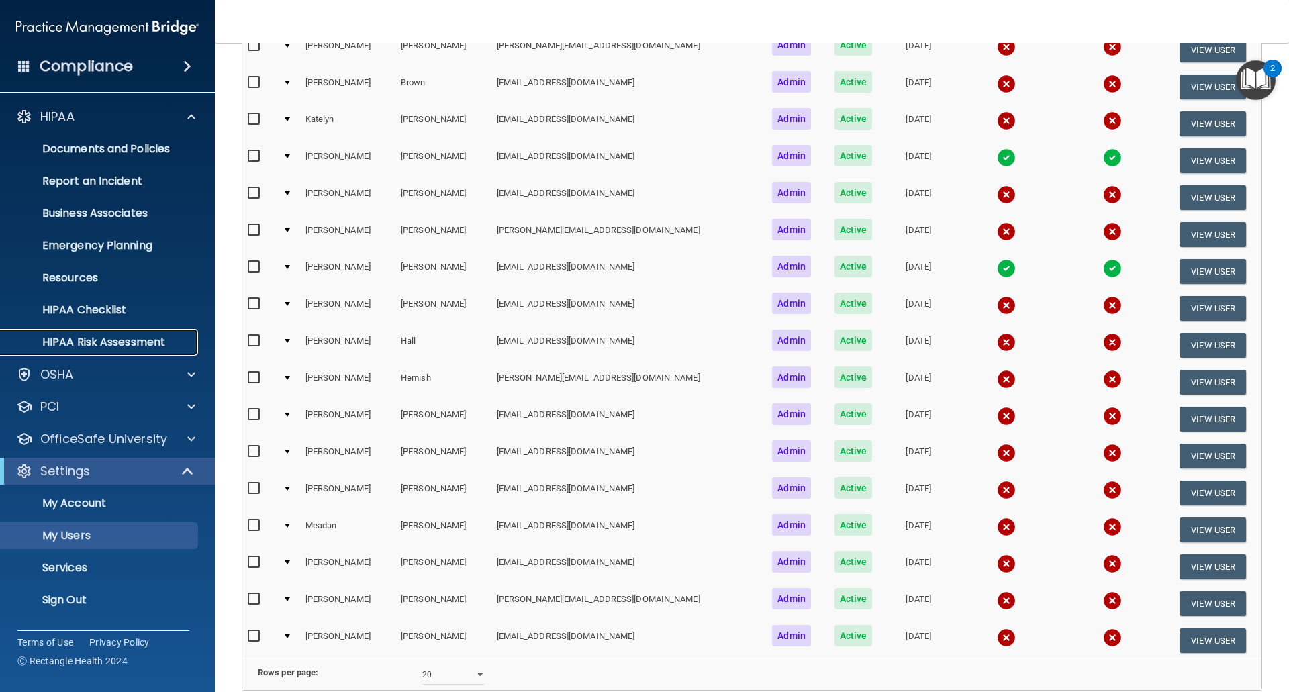
click at [75, 340] on p "HIPAA Risk Assessment" at bounding box center [100, 342] width 183 height 13
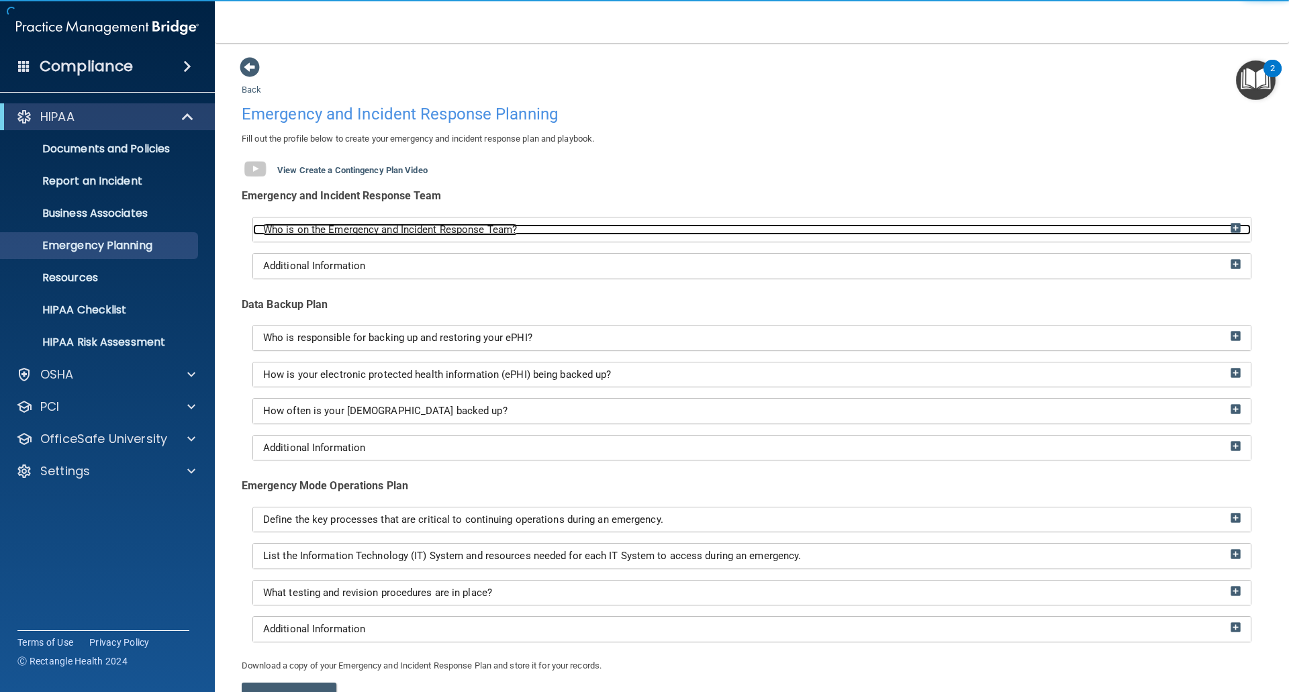
click at [595, 233] on div "Who is on the Emergency and Incident Response Team?" at bounding box center [751, 229] width 997 height 11
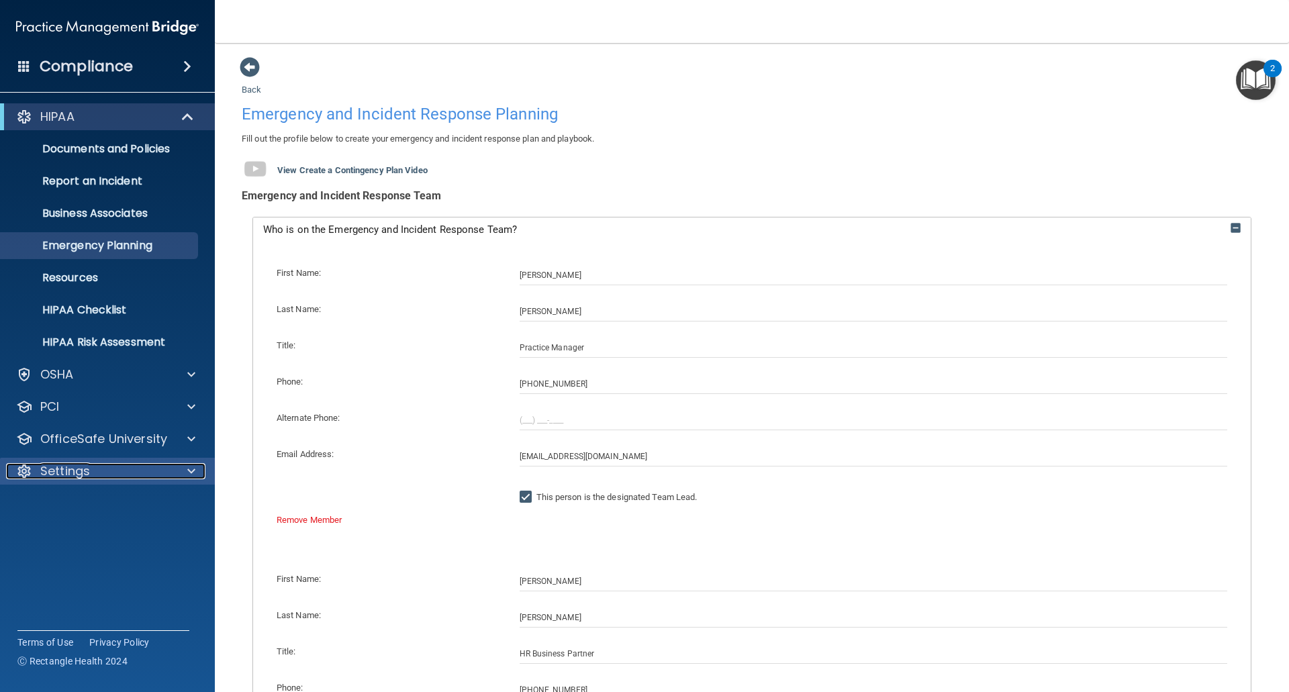
click at [60, 465] on p "Settings" at bounding box center [65, 471] width 50 height 16
